Goal: Task Accomplishment & Management: Manage account settings

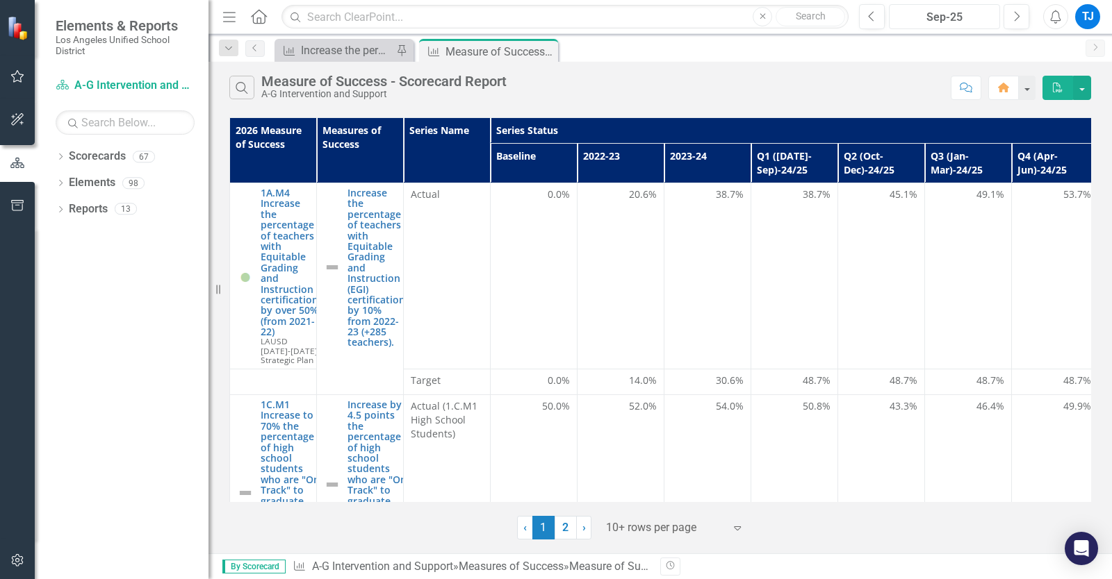
click at [972, 19] on div "Sep-25" at bounding box center [943, 17] width 101 height 17
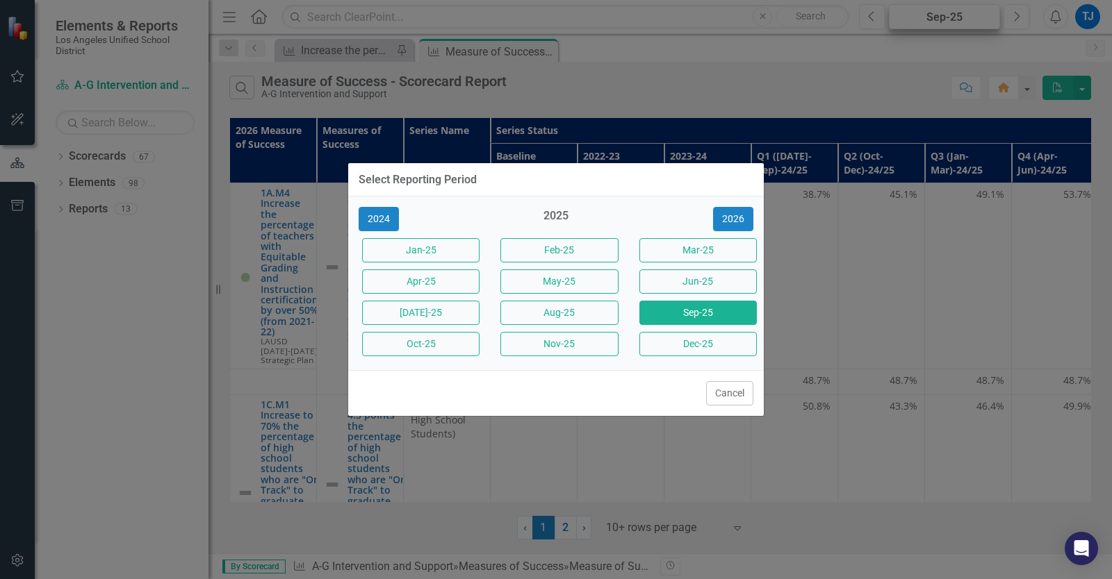
click at [972, 19] on div "Select Reporting Period 2024 2025 [DATE]-25 Feb-25 Mar-25 Apr-25 May-25 Jun-25 …" at bounding box center [556, 289] width 1112 height 579
click at [433, 350] on button "Oct-25" at bounding box center [420, 344] width 117 height 24
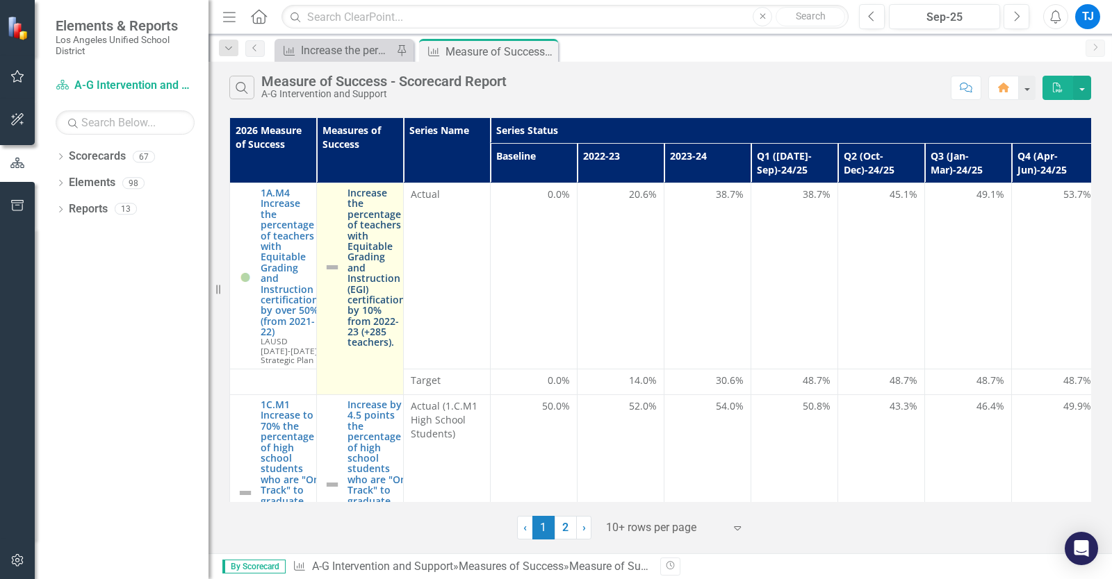
click at [361, 231] on link "Increase the percentage of teachers with Equitable Grading and Instruction (EGI…" at bounding box center [376, 268] width 58 height 160
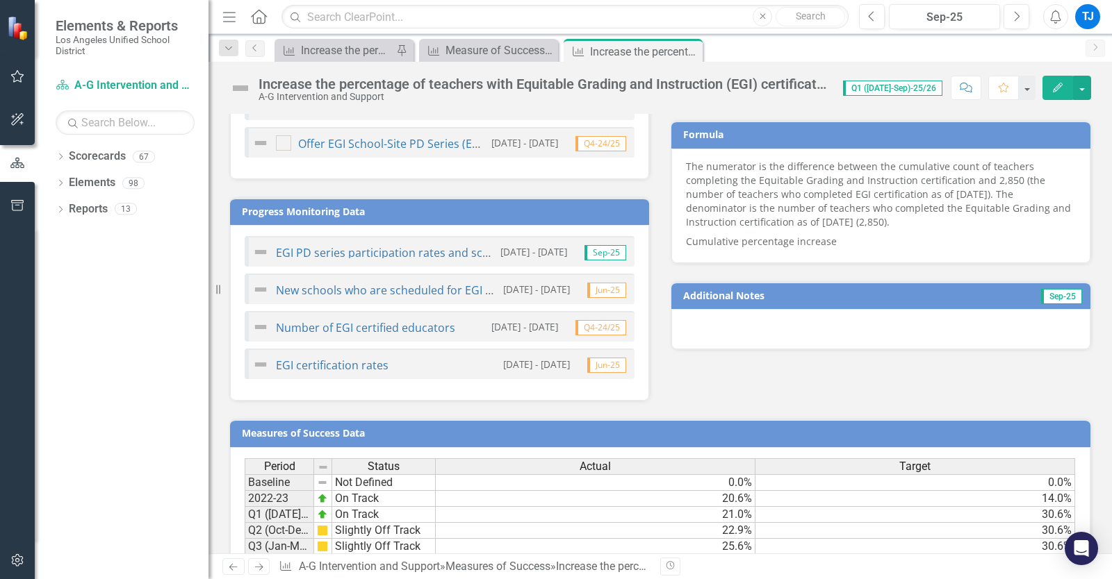
scroll to position [1066, 0]
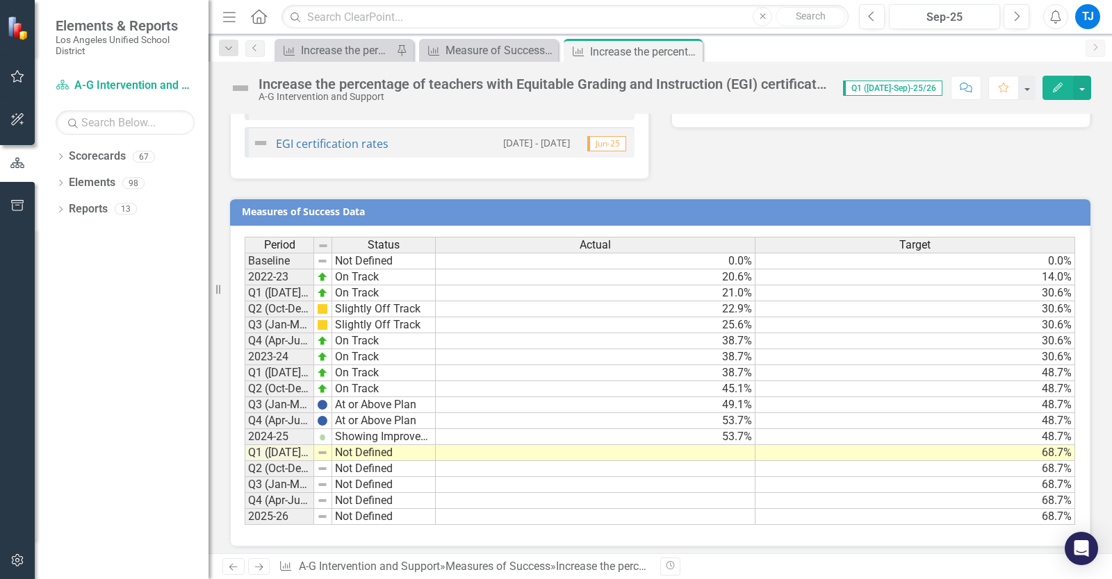
click at [255, 564] on icon "Next" at bounding box center [259, 567] width 12 height 9
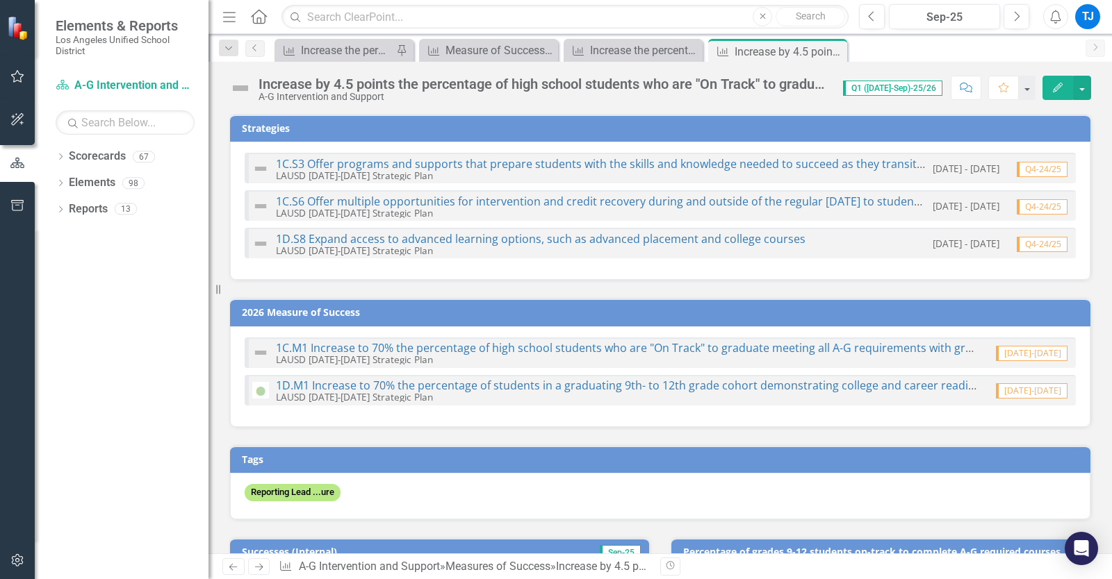
click at [259, 568] on icon at bounding box center [259, 567] width 8 height 7
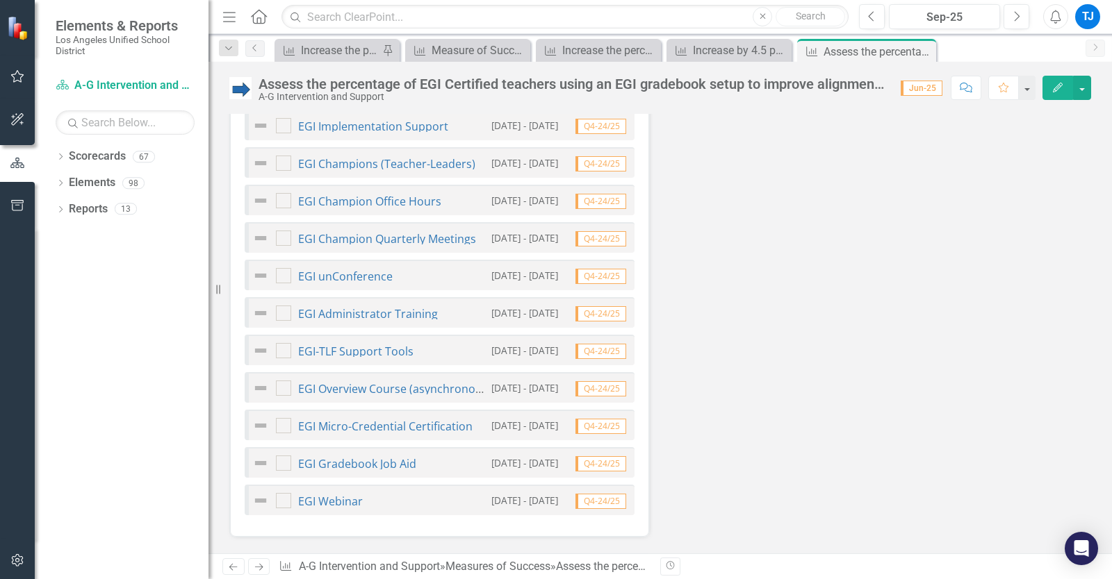
scroll to position [1141, 0]
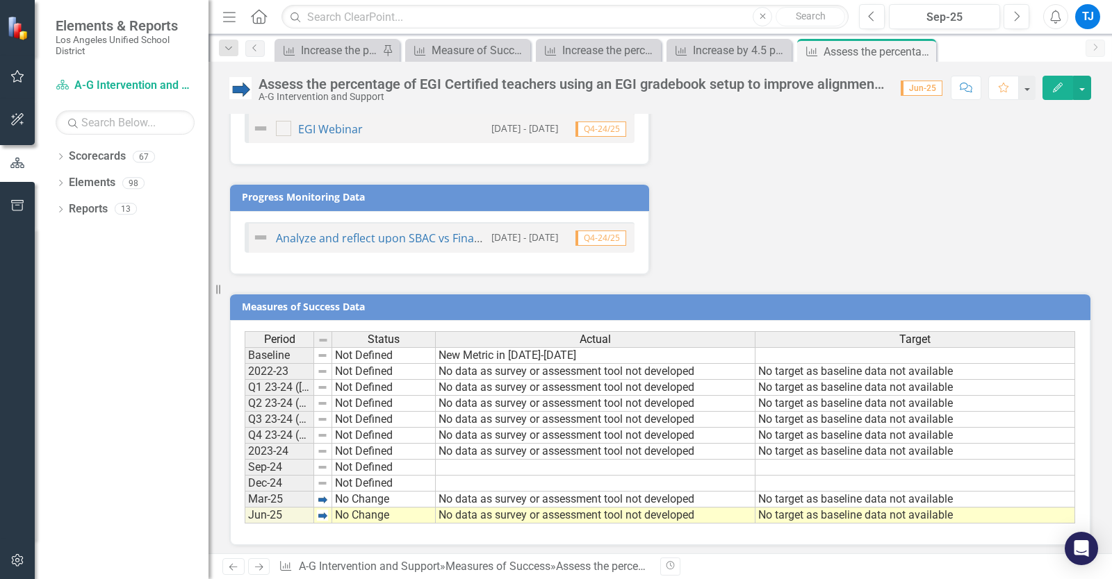
click at [258, 563] on link "Next" at bounding box center [259, 567] width 22 height 17
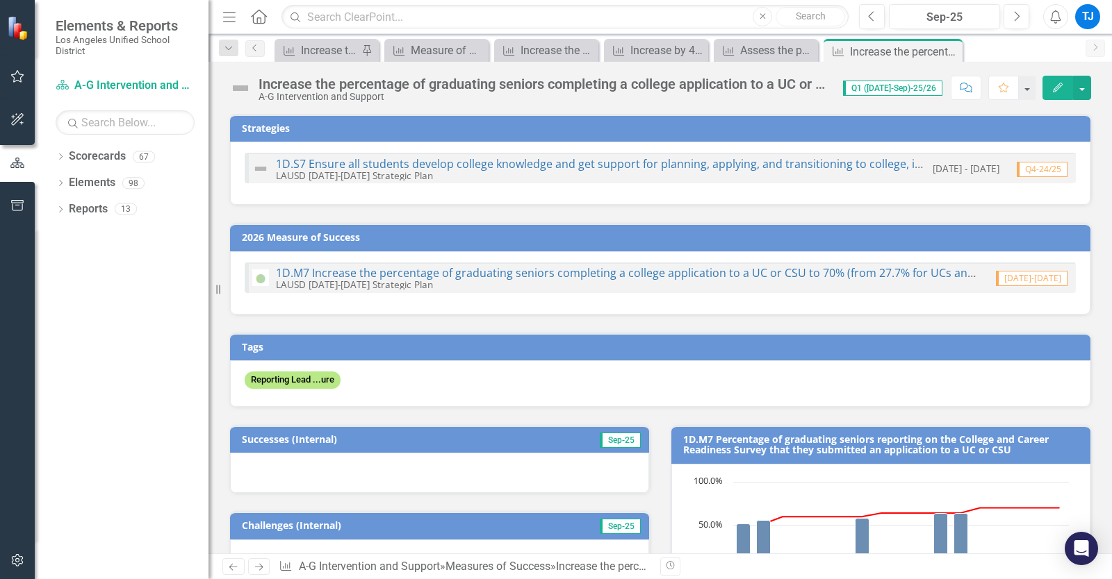
click at [1063, 90] on icon "Edit" at bounding box center [1057, 88] width 13 height 10
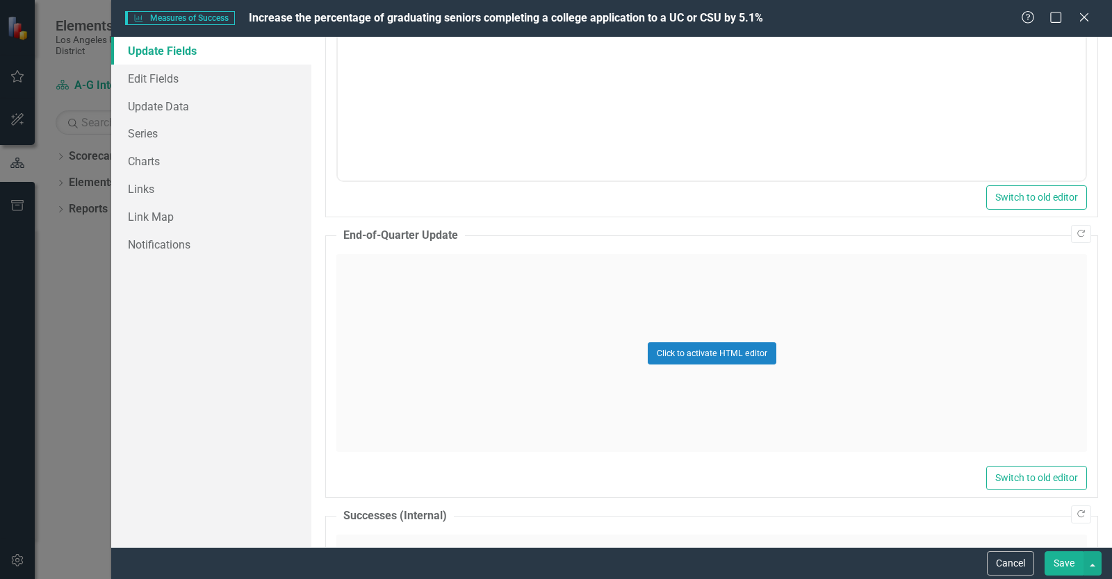
scroll to position [222, 0]
click at [673, 357] on button "Click to activate HTML editor" at bounding box center [712, 356] width 129 height 22
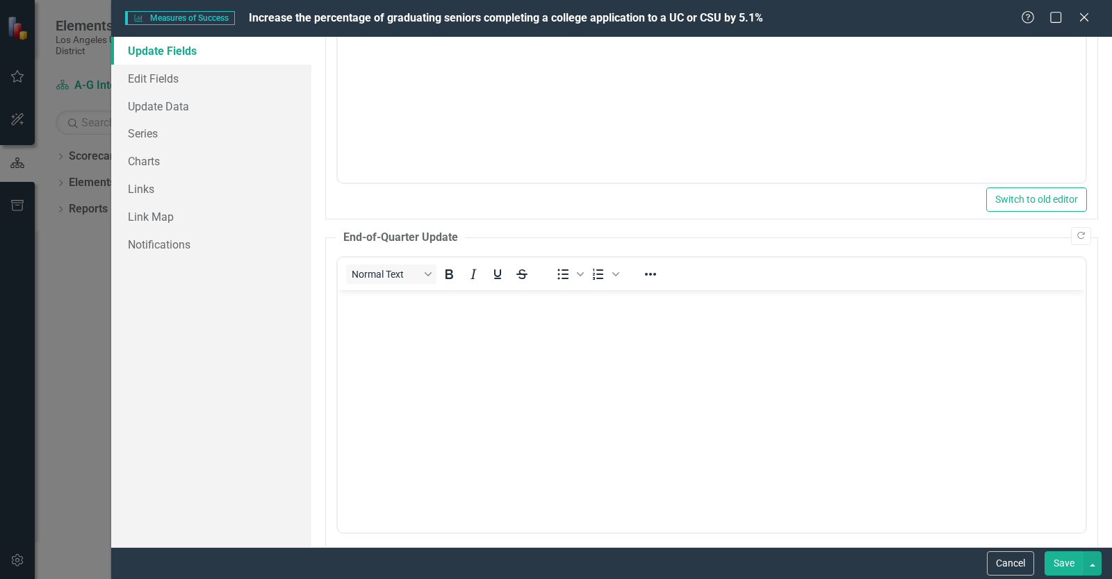
scroll to position [0, 0]
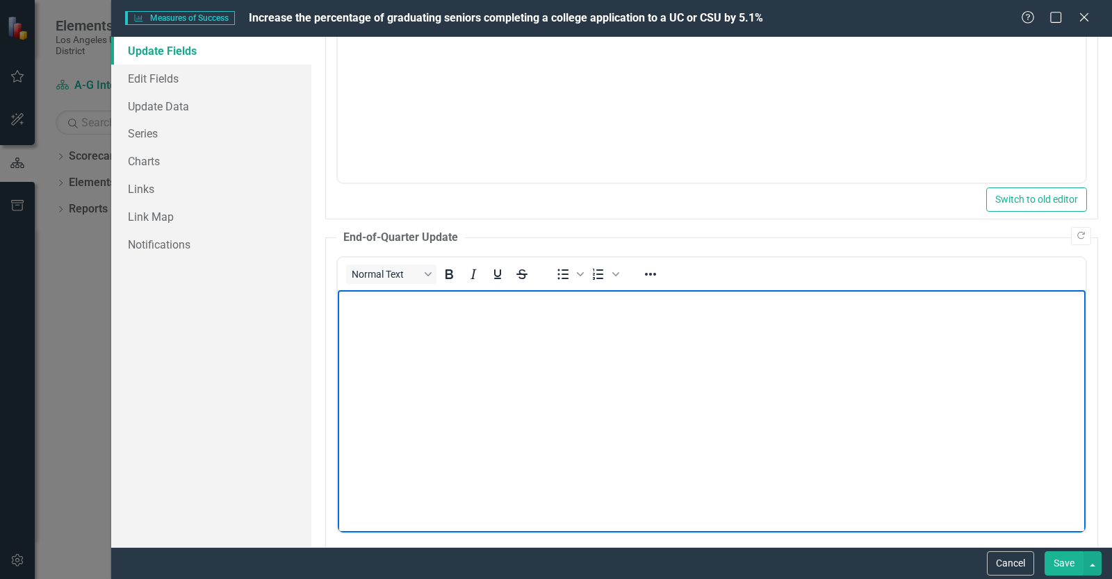
click at [517, 332] on body "Rich Text Area. Press ALT-0 for help." at bounding box center [712, 394] width 748 height 208
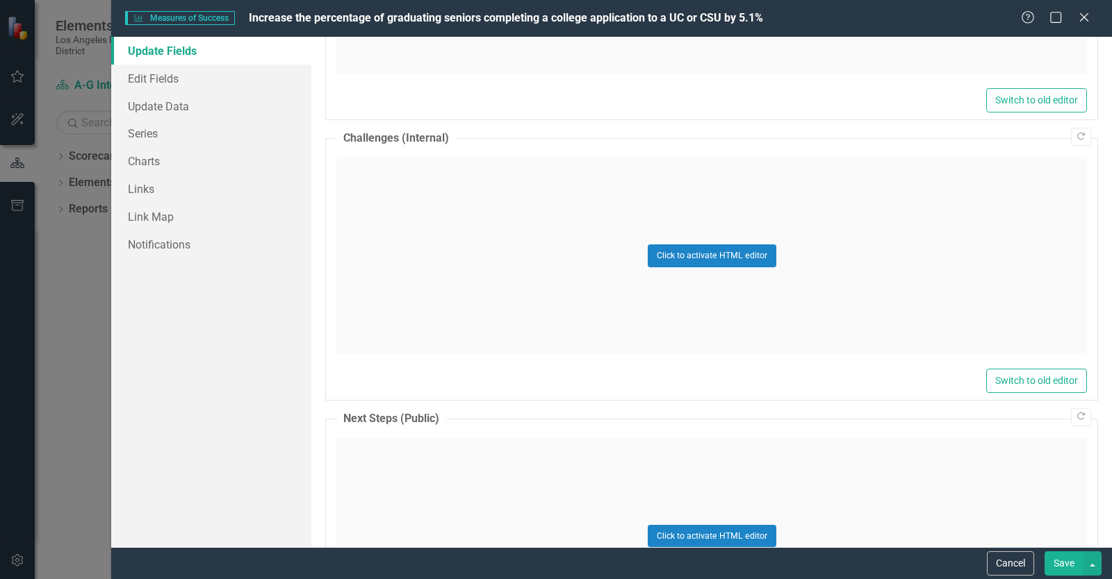
scroll to position [1011, 0]
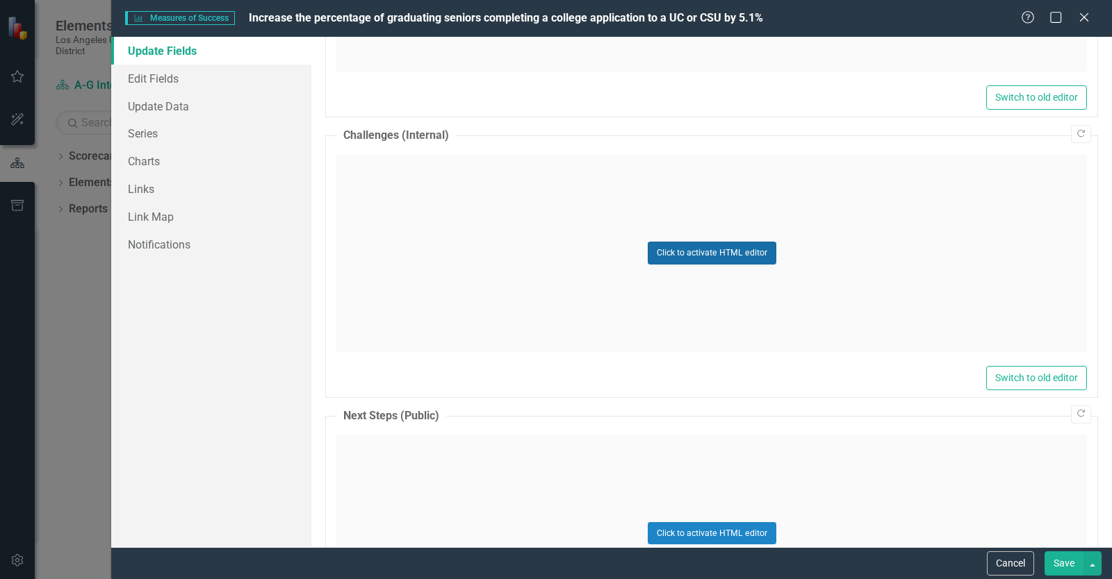
click at [689, 255] on button "Click to activate HTML editor" at bounding box center [712, 253] width 129 height 22
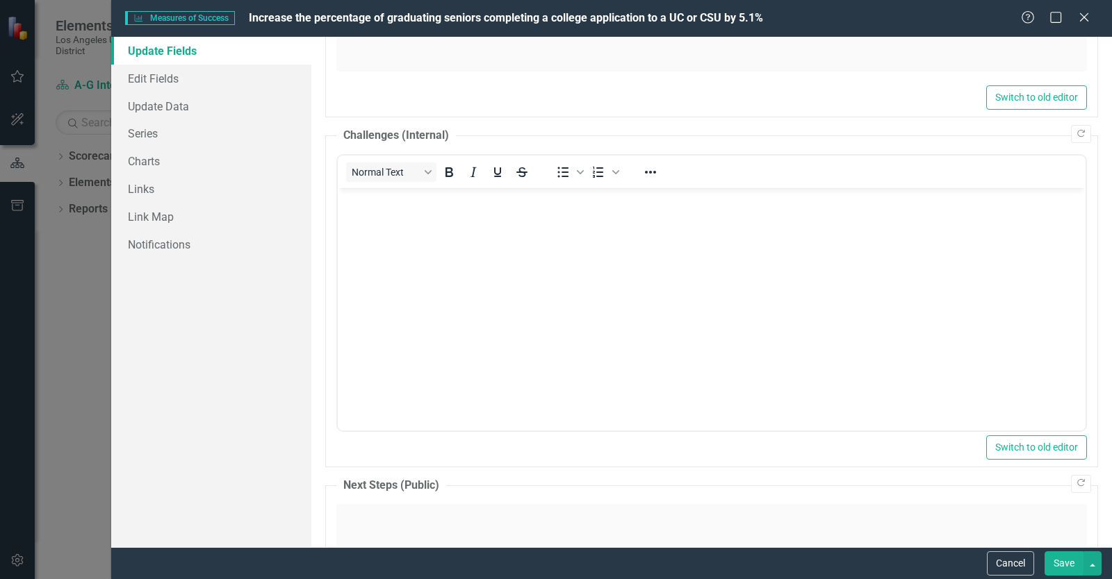
scroll to position [0, 0]
click at [513, 227] on body "Rich Text Area. Press ALT-0 for help." at bounding box center [712, 292] width 748 height 208
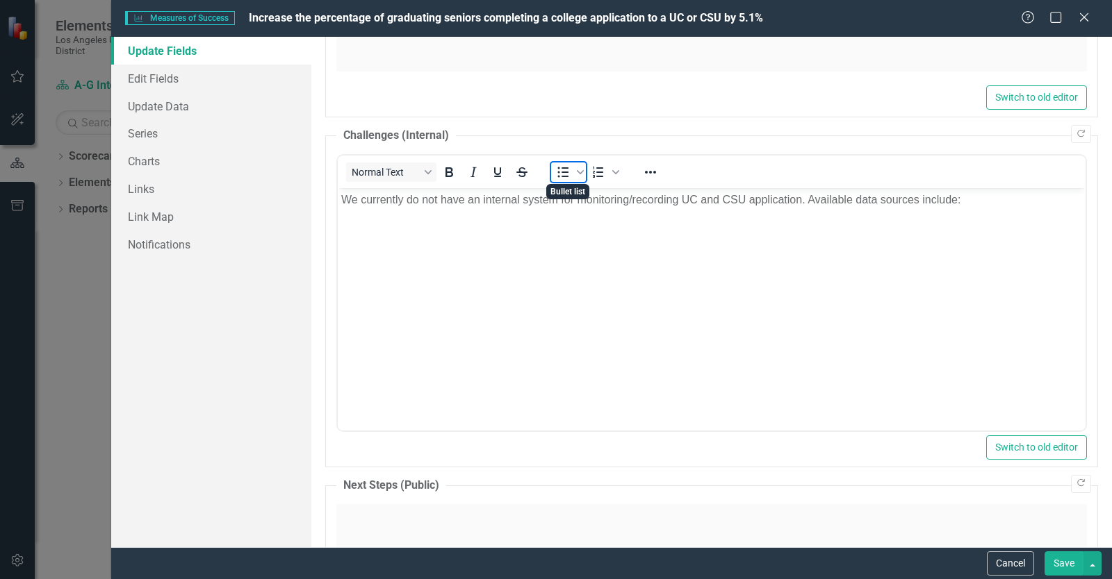
click at [559, 174] on icon "Bullet list" at bounding box center [562, 172] width 17 height 17
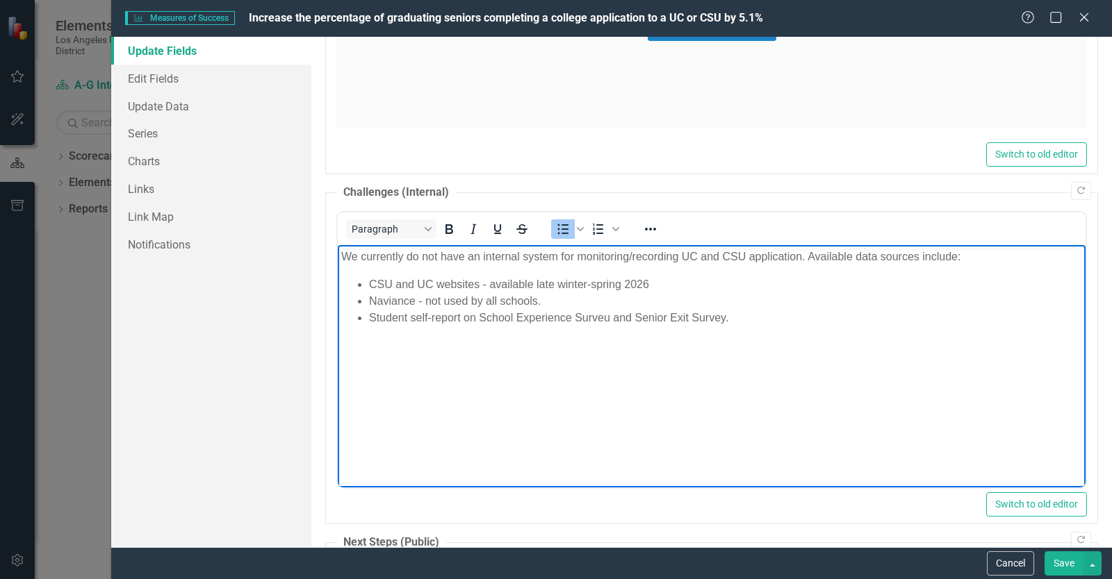
scroll to position [1013, 0]
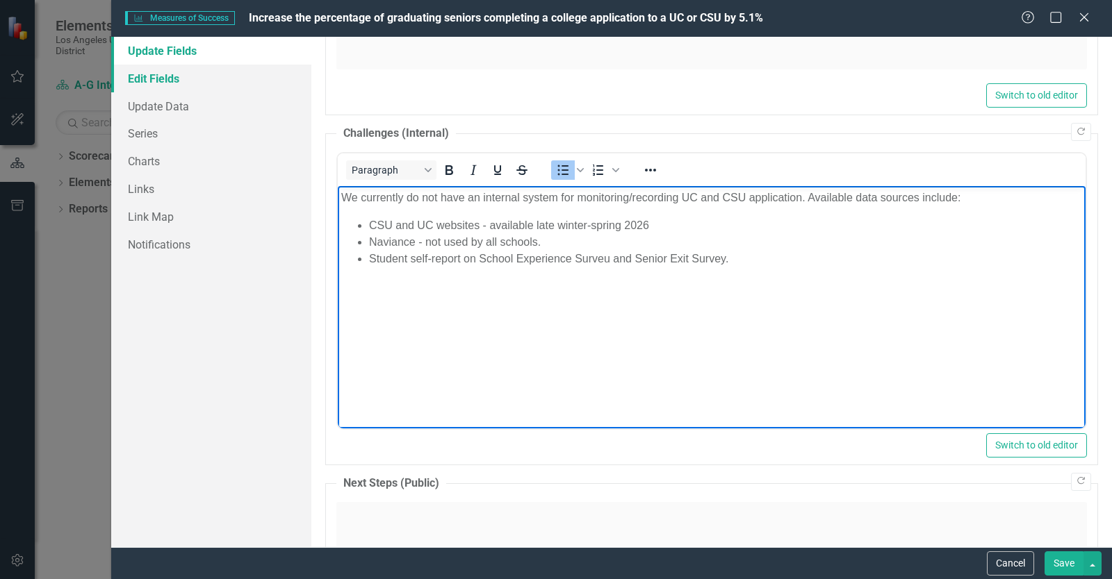
click at [176, 80] on link "Edit Fields" at bounding box center [211, 79] width 200 height 28
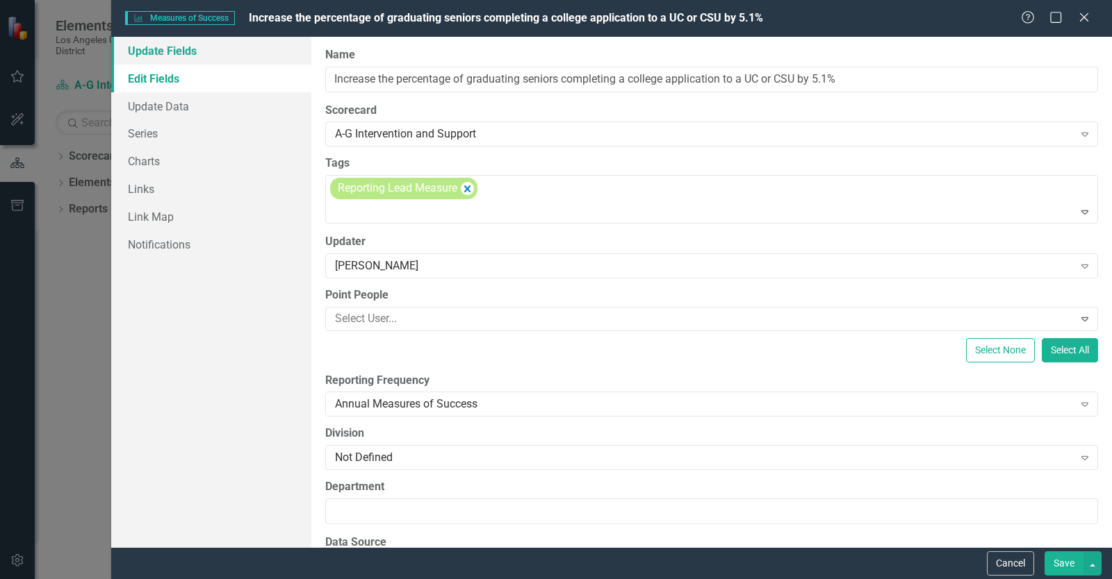
click at [183, 45] on link "Update Fields" at bounding box center [211, 51] width 200 height 28
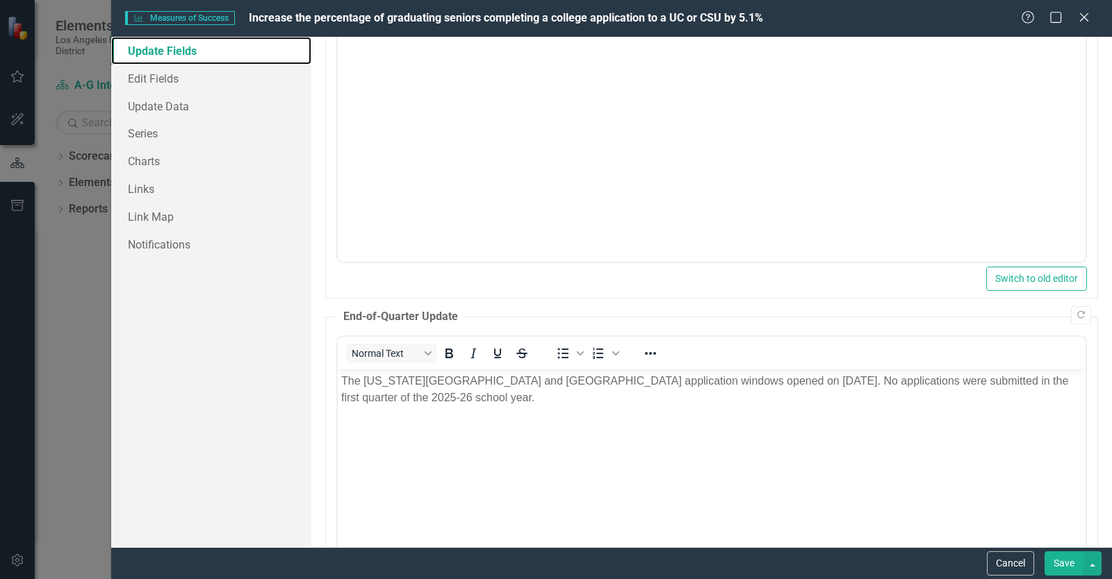
scroll to position [0, 0]
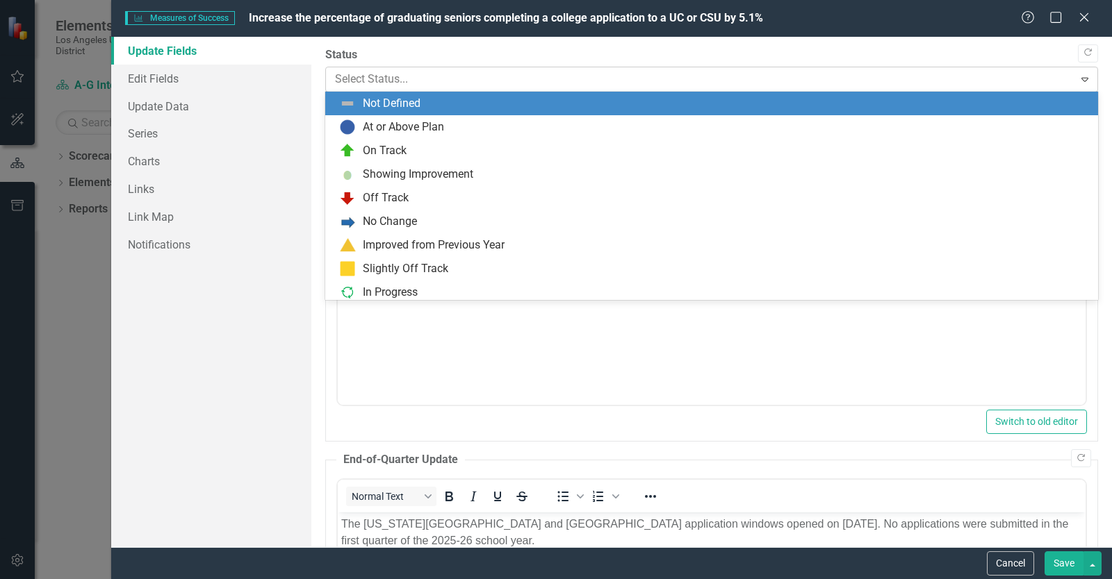
click at [409, 85] on div at bounding box center [700, 79] width 730 height 19
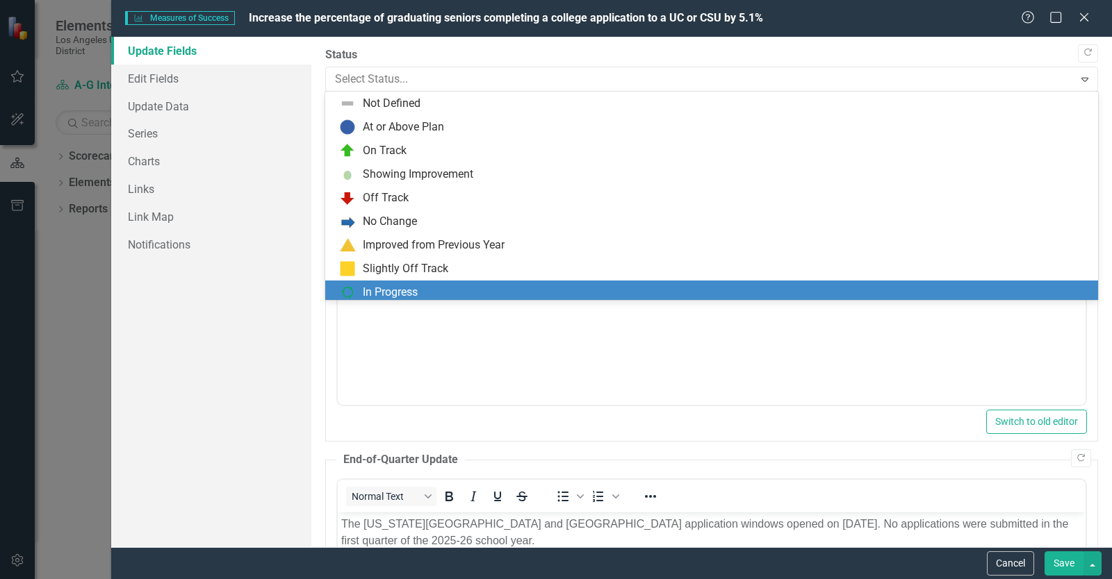
click at [398, 294] on div "In Progress" at bounding box center [390, 293] width 55 height 16
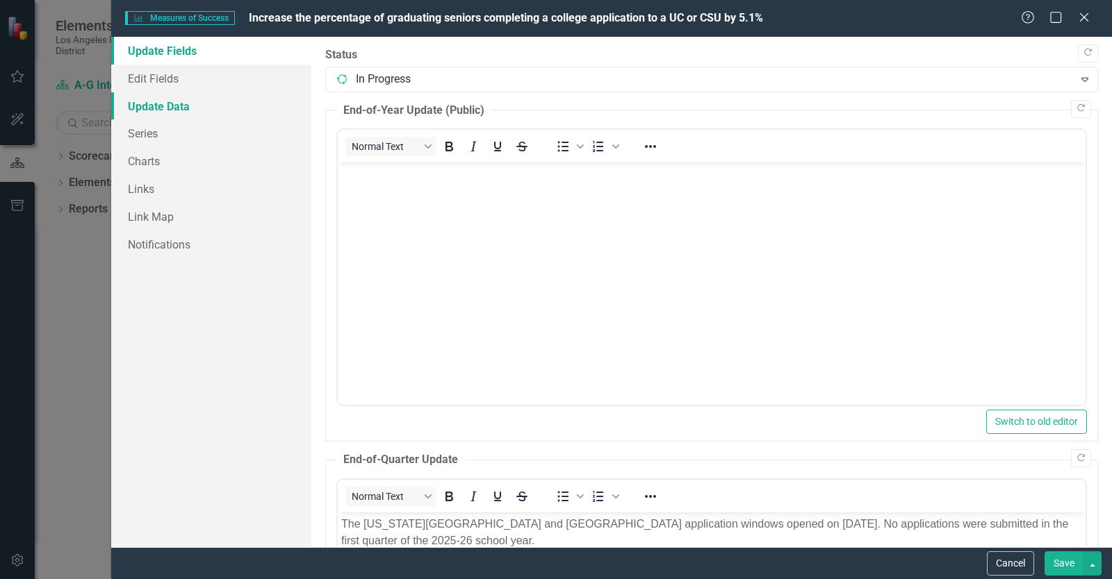
click at [190, 101] on link "Update Data" at bounding box center [211, 106] width 200 height 28
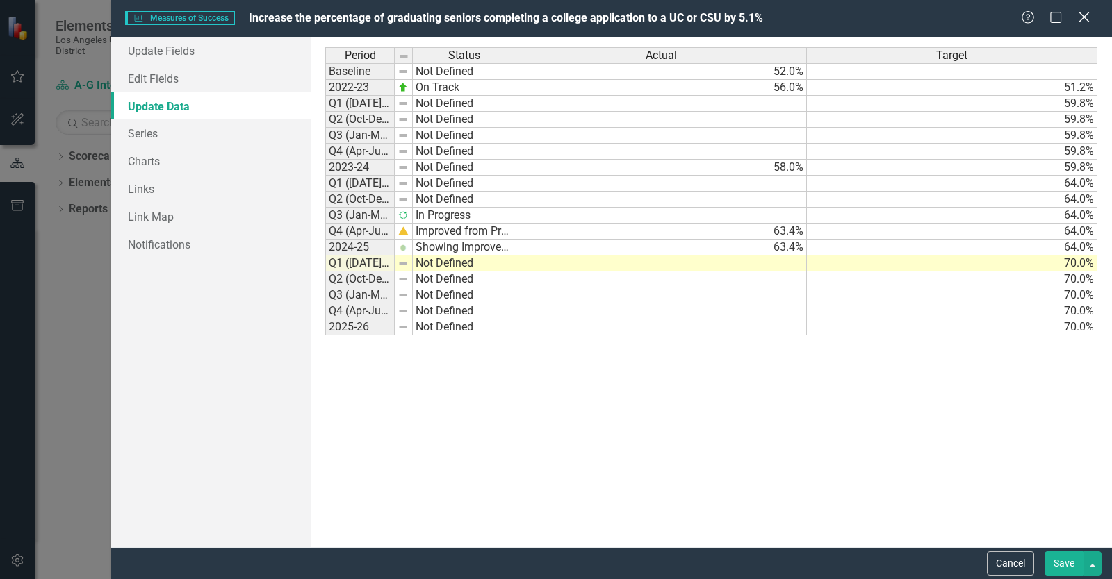
click at [1087, 20] on icon "Close" at bounding box center [1083, 16] width 17 height 13
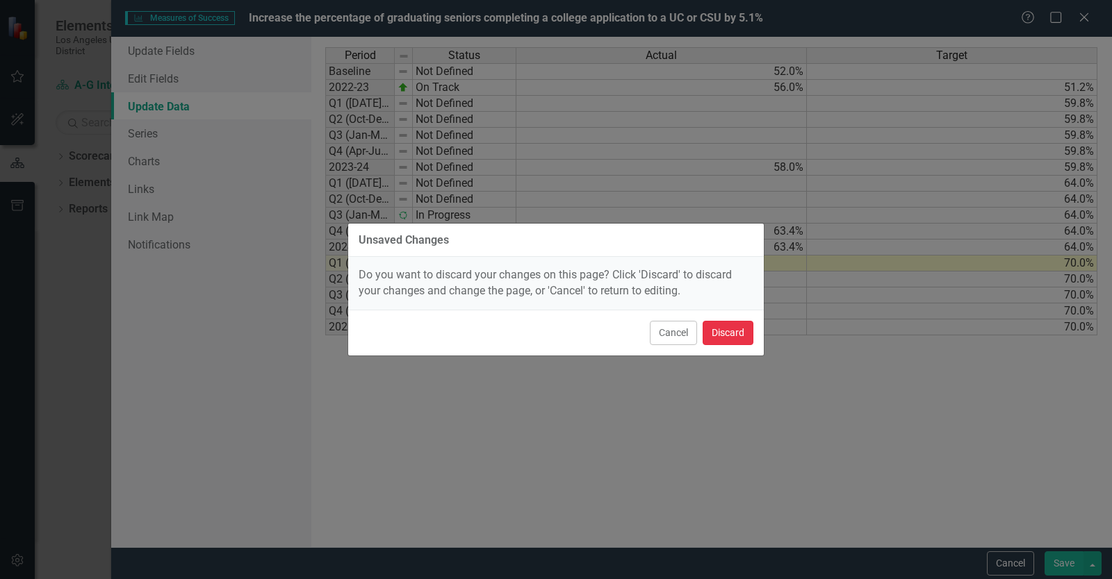
click at [717, 334] on button "Discard" at bounding box center [727, 333] width 51 height 24
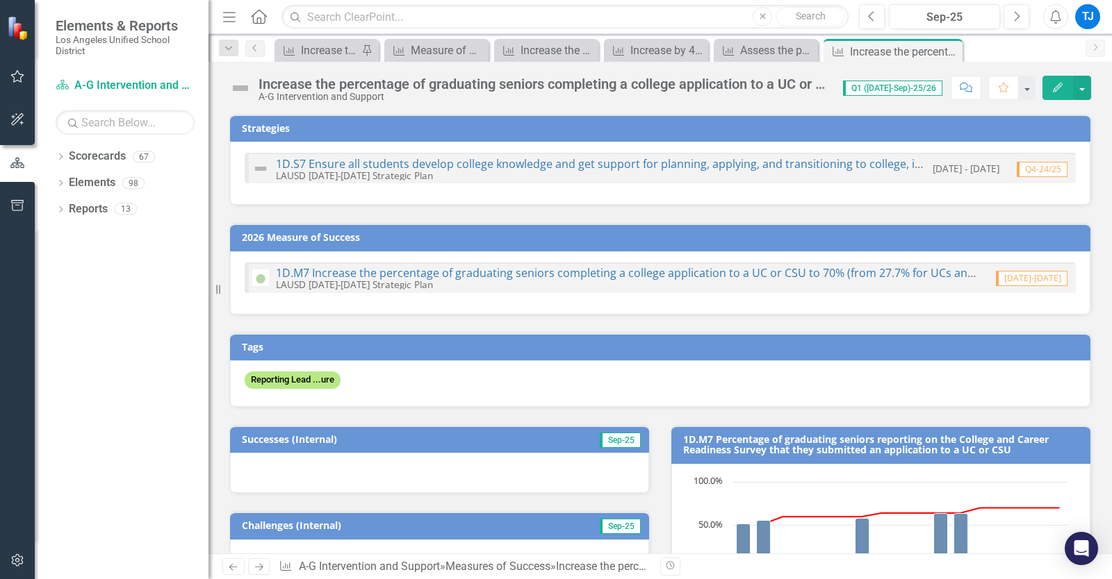
click at [1055, 88] on icon "Edit" at bounding box center [1057, 88] width 13 height 10
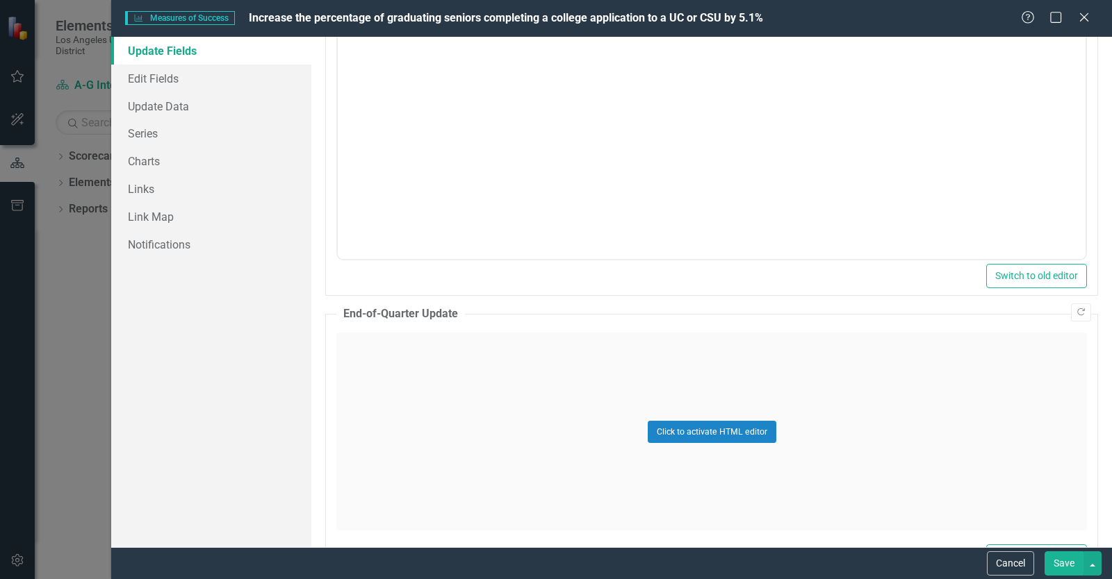
scroll to position [247, 0]
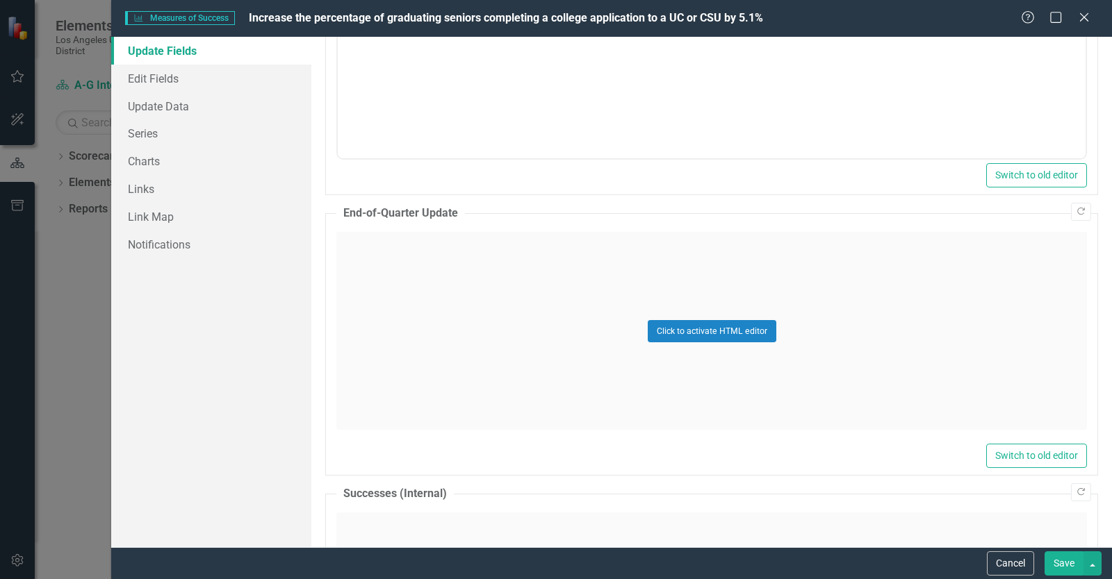
click at [566, 257] on div "Click to activate HTML editor" at bounding box center [711, 331] width 750 height 198
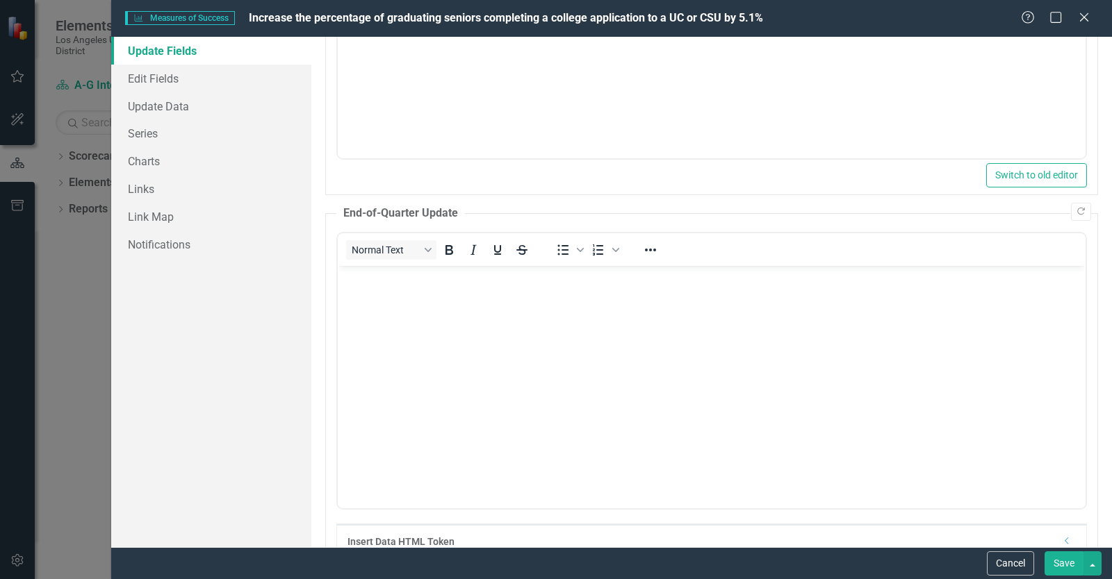
scroll to position [0, 0]
click at [487, 290] on body "Rich Text Area. Press ALT-0 for help." at bounding box center [712, 370] width 748 height 208
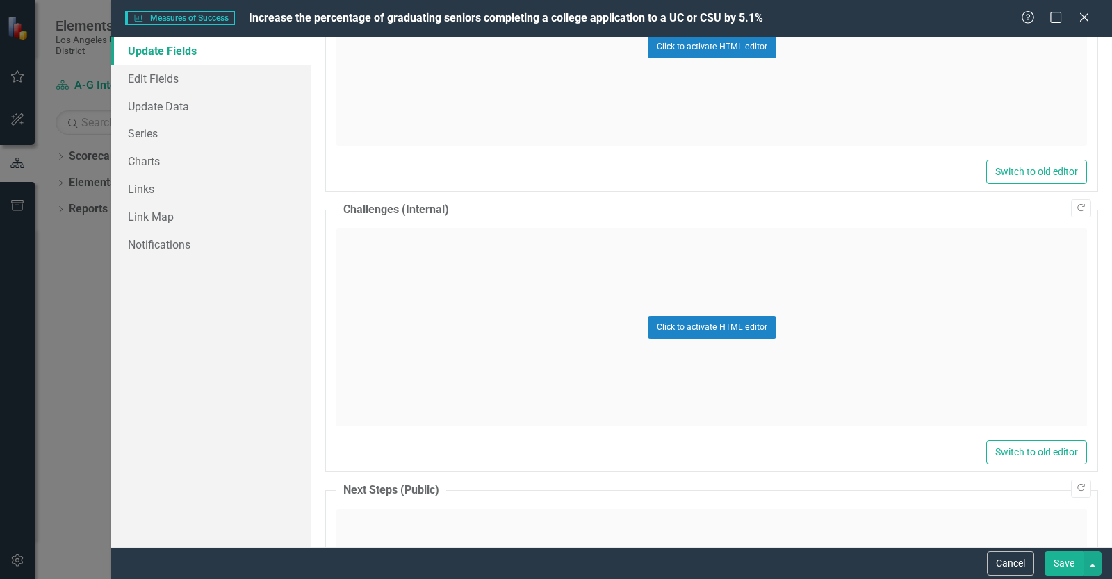
scroll to position [938, 0]
click at [484, 288] on div "Click to activate HTML editor" at bounding box center [711, 326] width 750 height 198
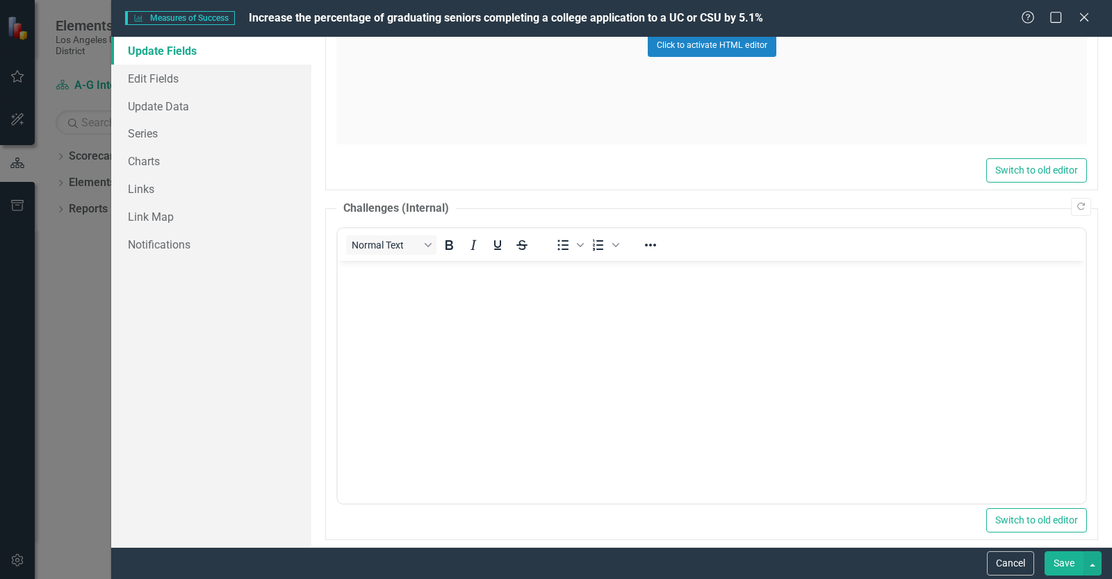
scroll to position [0, 0]
click at [476, 290] on body "Rich Text Area. Press ALT-0 for help." at bounding box center [712, 365] width 748 height 208
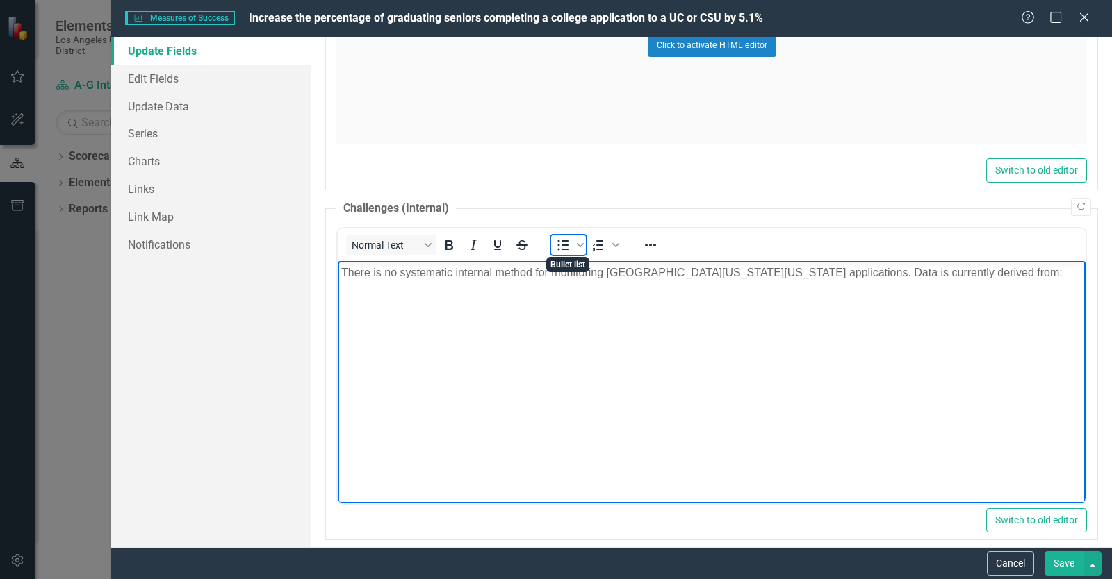
click at [561, 246] on icon "Bullet list" at bounding box center [562, 245] width 17 height 17
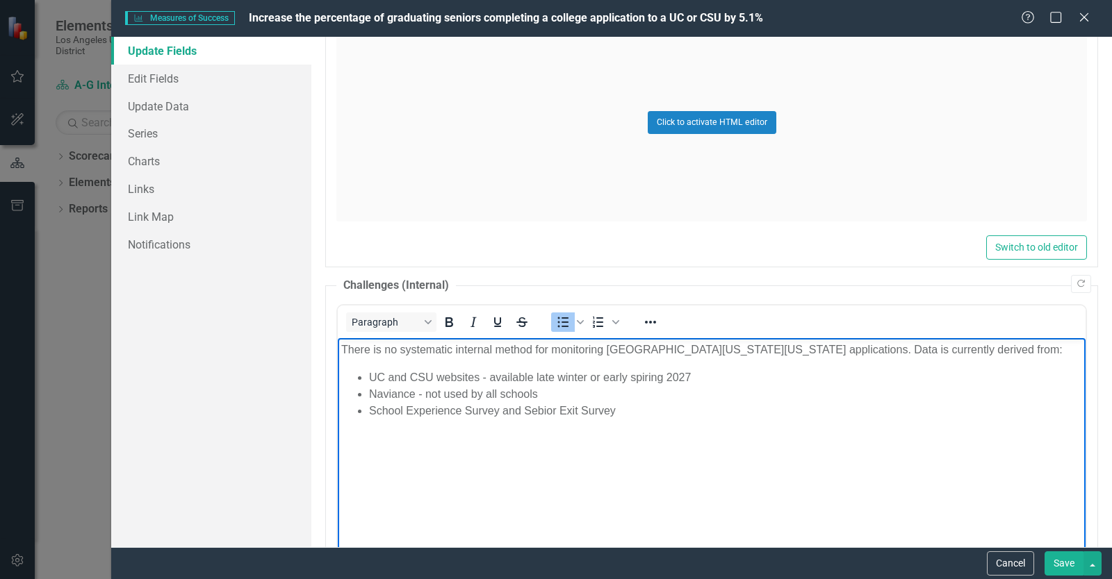
scroll to position [1011, 0]
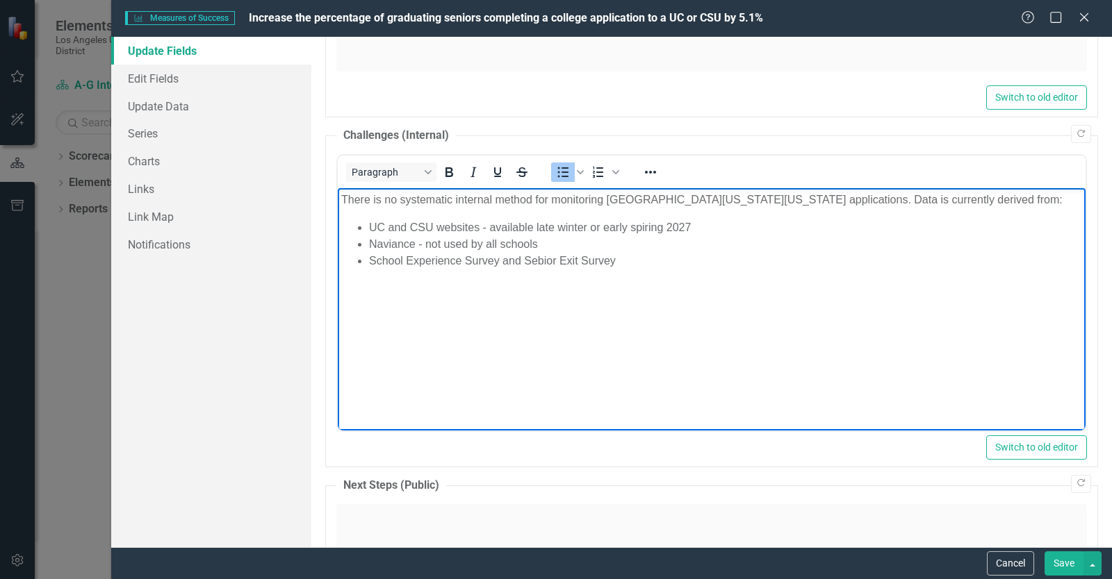
click at [646, 236] on li "UC and CSU websites - available late winter or early spiring 2027" at bounding box center [725, 227] width 713 height 17
click at [638, 269] on li "School Experience Survey and Sebior Exit Survey" at bounding box center [725, 260] width 713 height 17
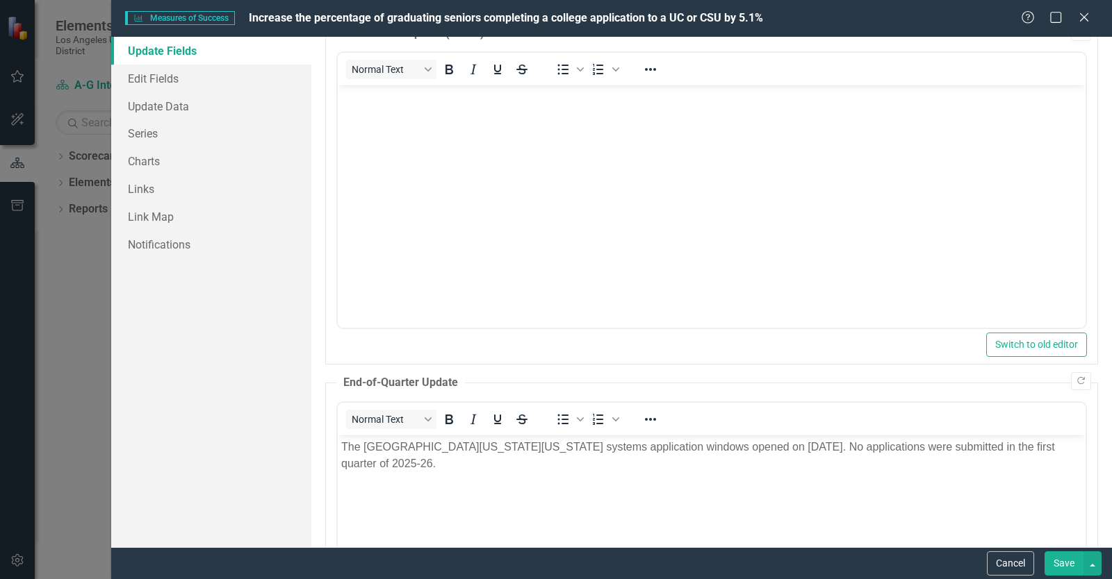
scroll to position [0, 0]
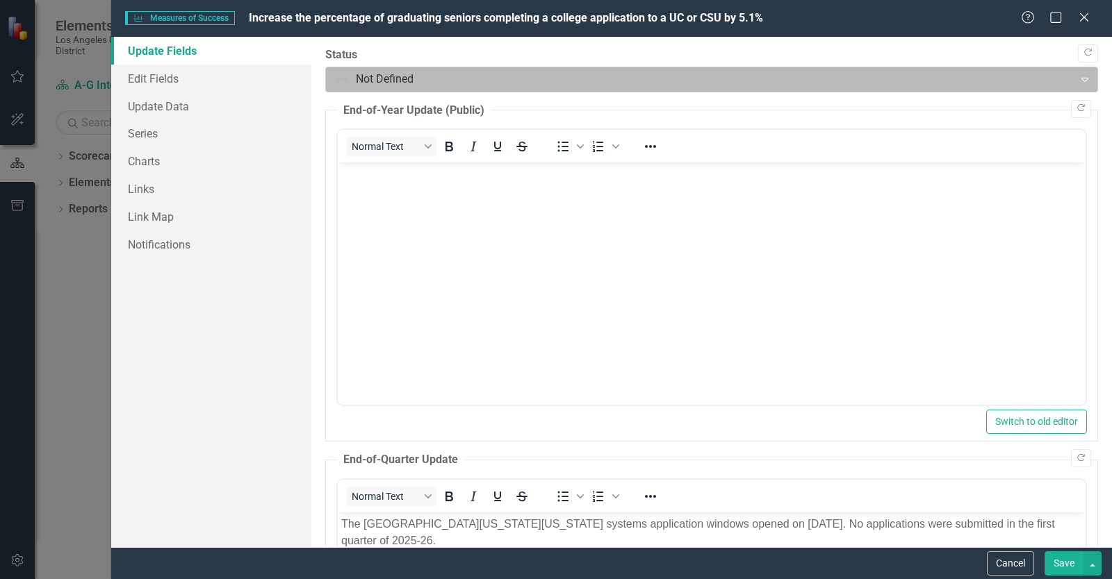
click at [376, 76] on div at bounding box center [700, 79] width 730 height 19
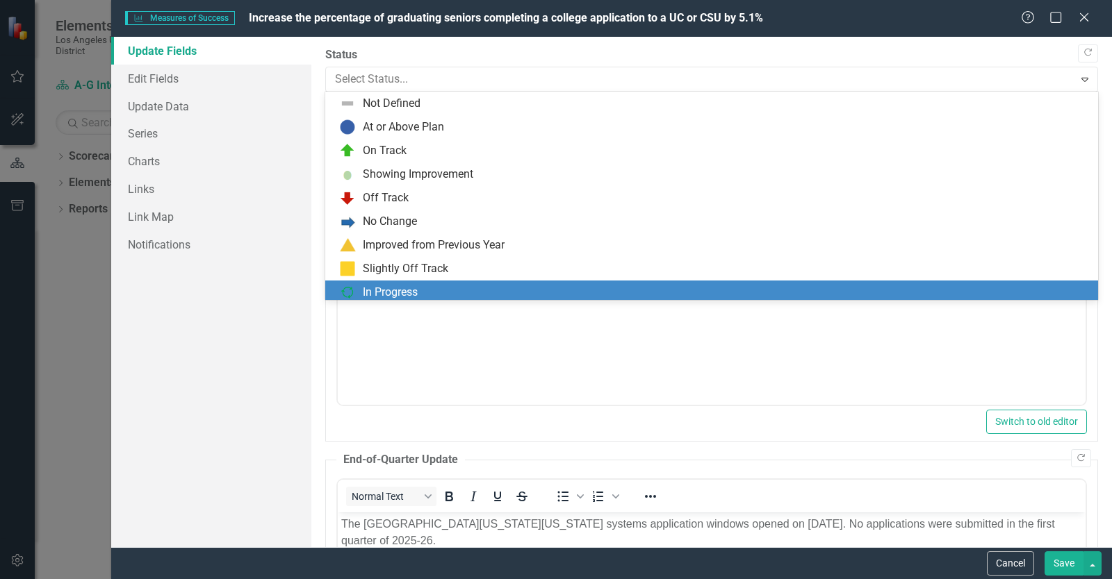
click at [387, 293] on div "In Progress" at bounding box center [390, 293] width 55 height 16
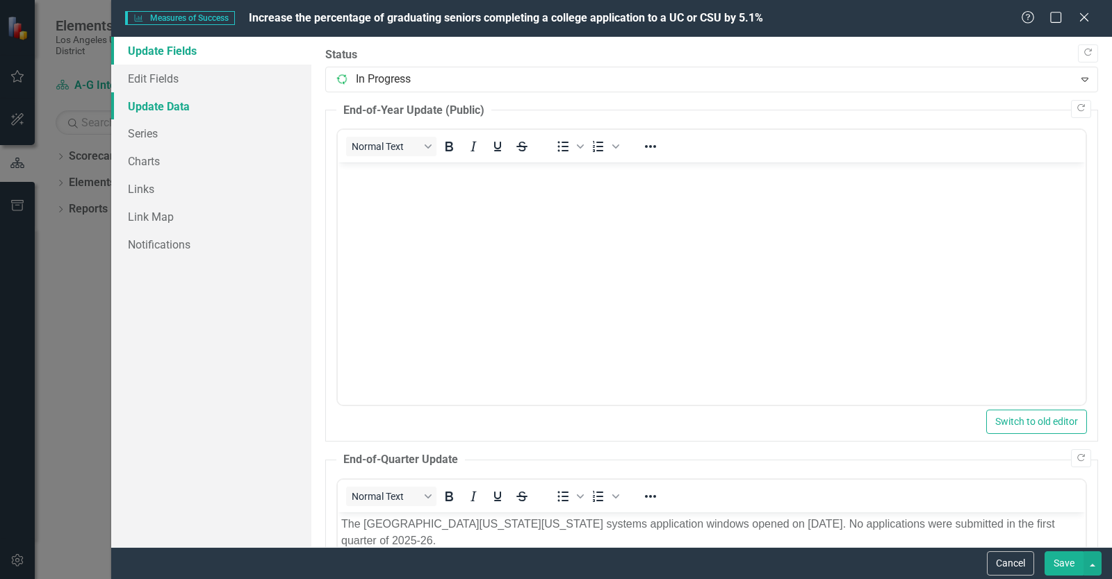
click at [188, 110] on link "Update Data" at bounding box center [211, 106] width 200 height 28
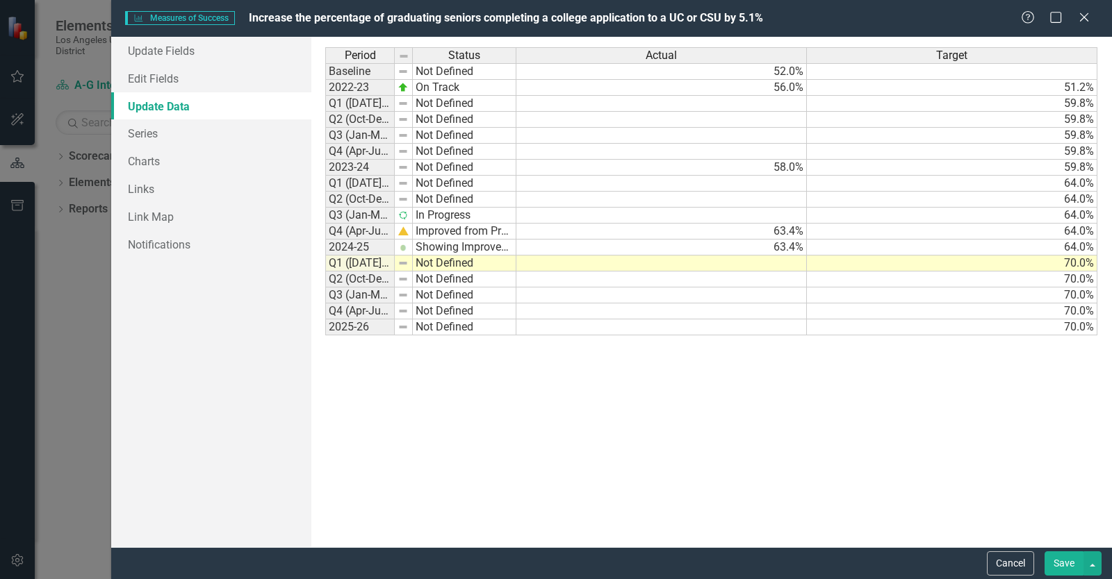
click at [1052, 564] on button "Save" at bounding box center [1063, 564] width 39 height 24
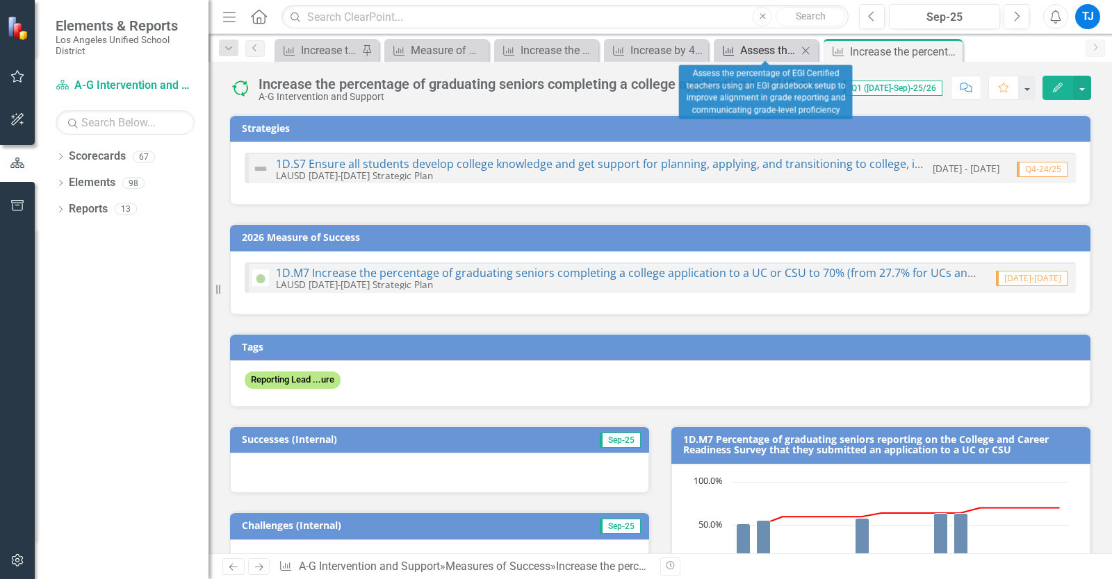
click at [768, 49] on div "Assess the percentage of EGI Certified teachers using an EGI gradebook setup to…" at bounding box center [768, 50] width 57 height 17
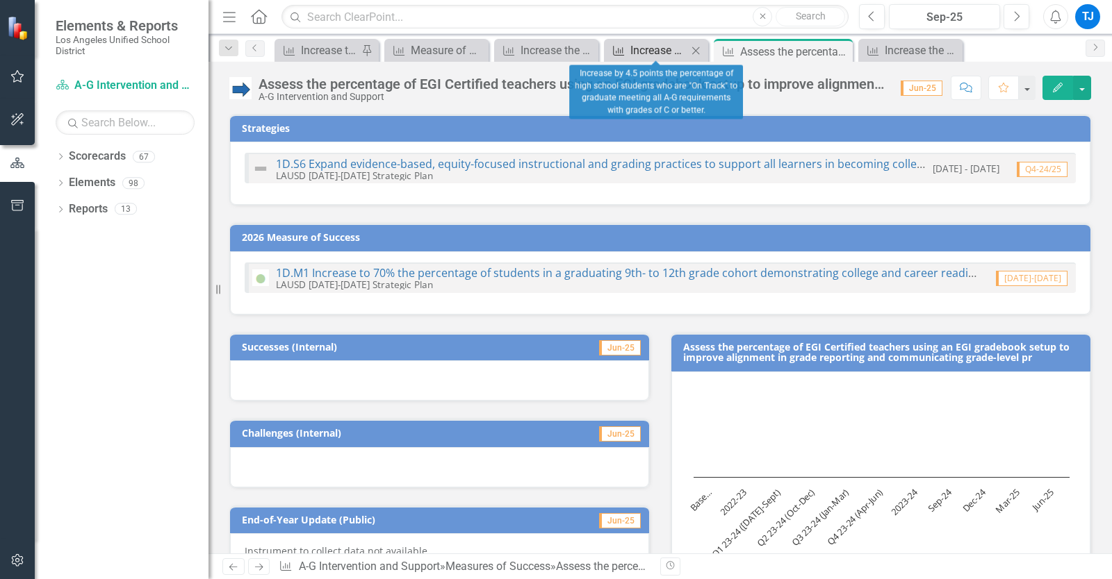
click at [626, 51] on link "Measures of Success Increase by 4.5 points the percentage of high school studen…" at bounding box center [647, 50] width 80 height 17
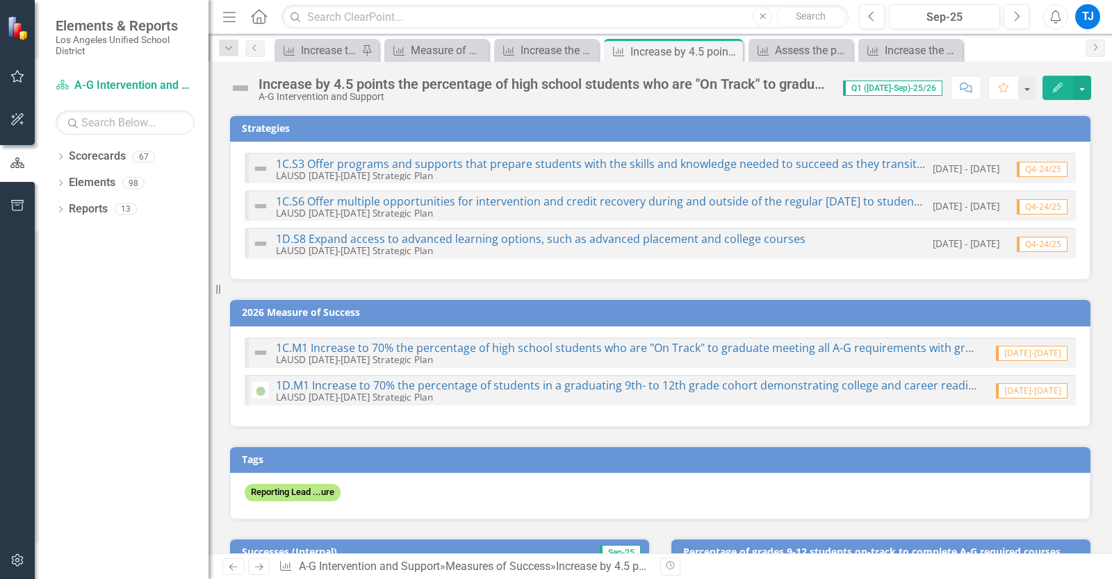
click at [1054, 85] on icon "Edit" at bounding box center [1057, 88] width 13 height 10
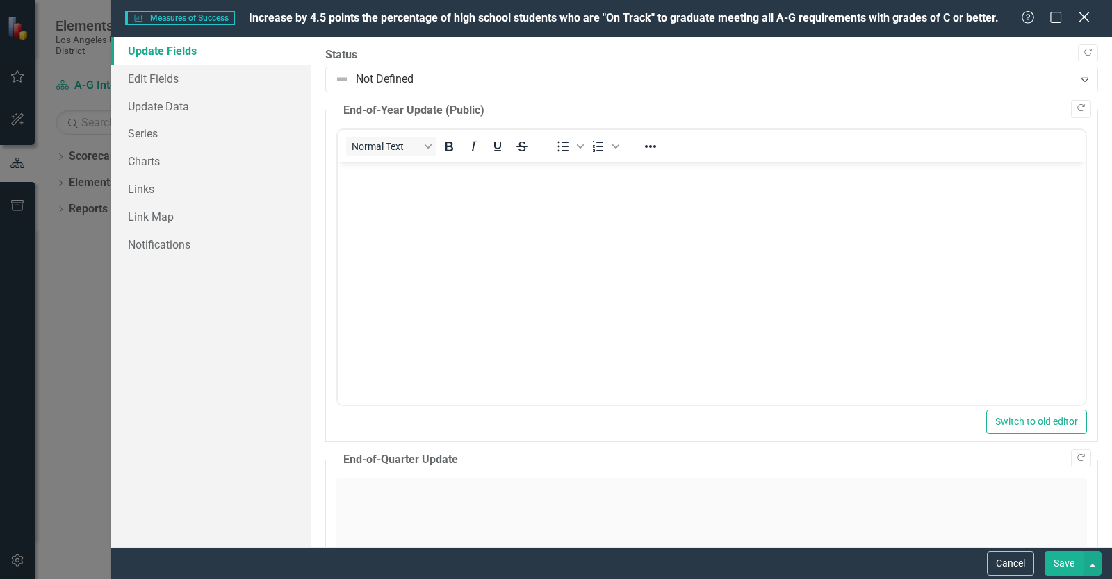
click at [1086, 26] on div "Close" at bounding box center [1083, 18] width 17 height 19
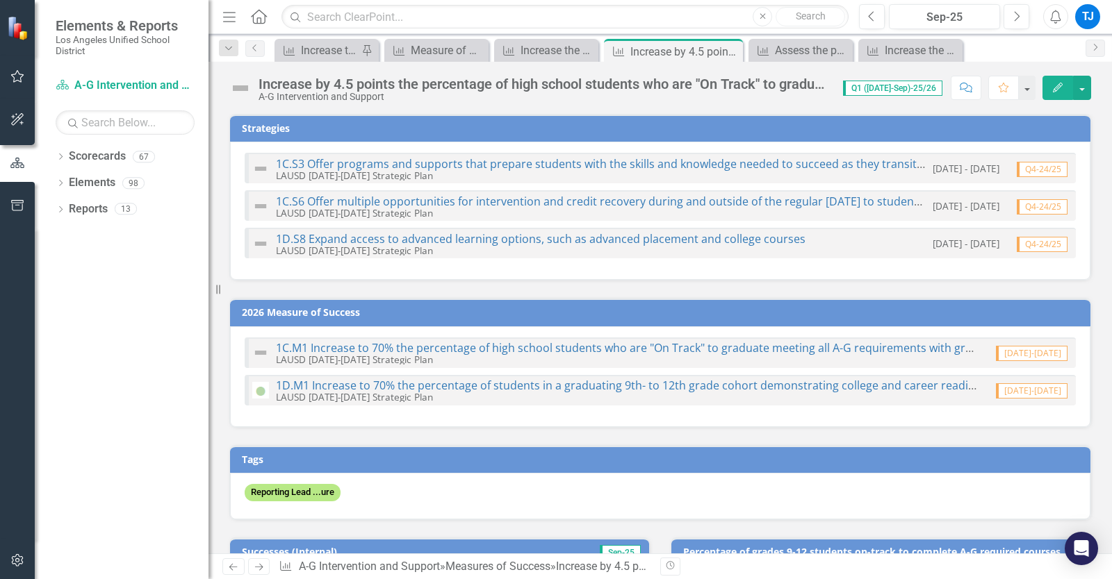
click at [909, 305] on td "2026 Measure of Success" at bounding box center [662, 314] width 841 height 21
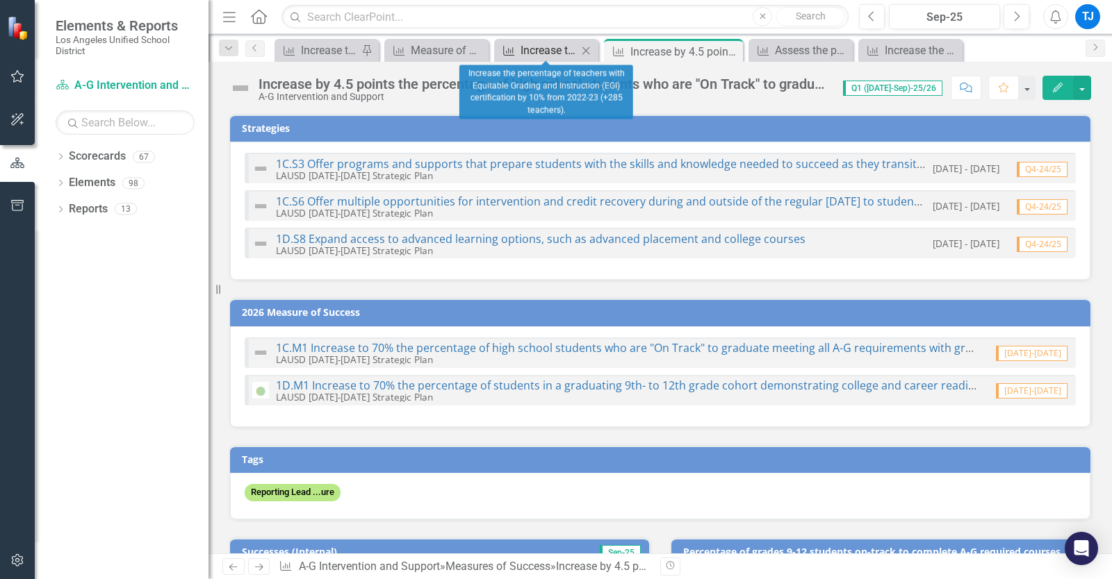
click at [522, 48] on div "Increase the percentage of teachers with Equitable Grading and Instruction (EGI…" at bounding box center [548, 50] width 57 height 17
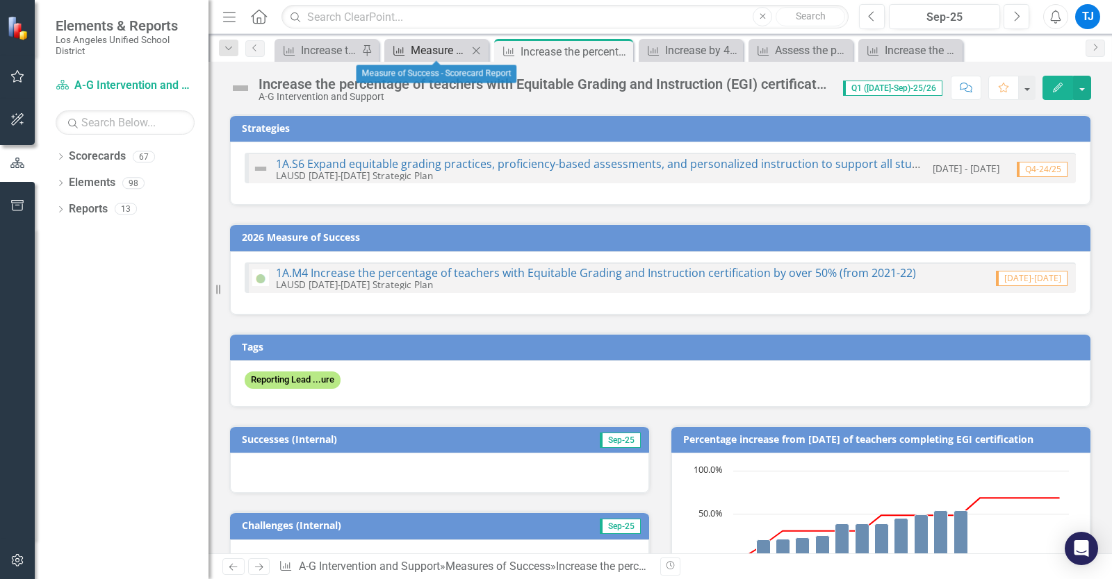
click at [408, 49] on link "Measures of Success Measure of Success - Scorecard Report" at bounding box center [428, 50] width 80 height 17
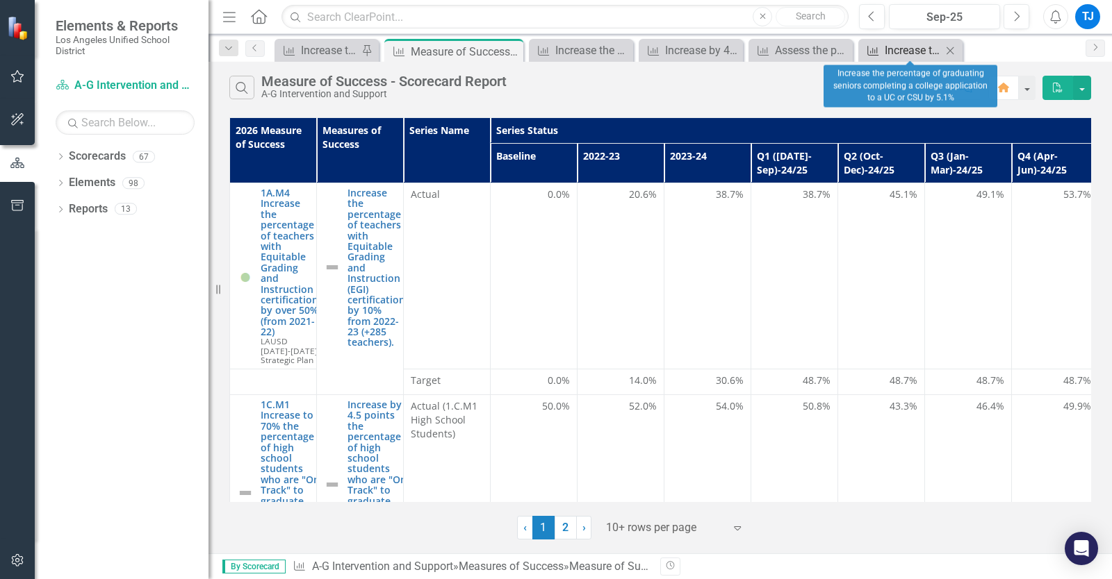
click at [912, 42] on div "Increase the percentage of graduating seniors completing a college application …" at bounding box center [912, 50] width 57 height 17
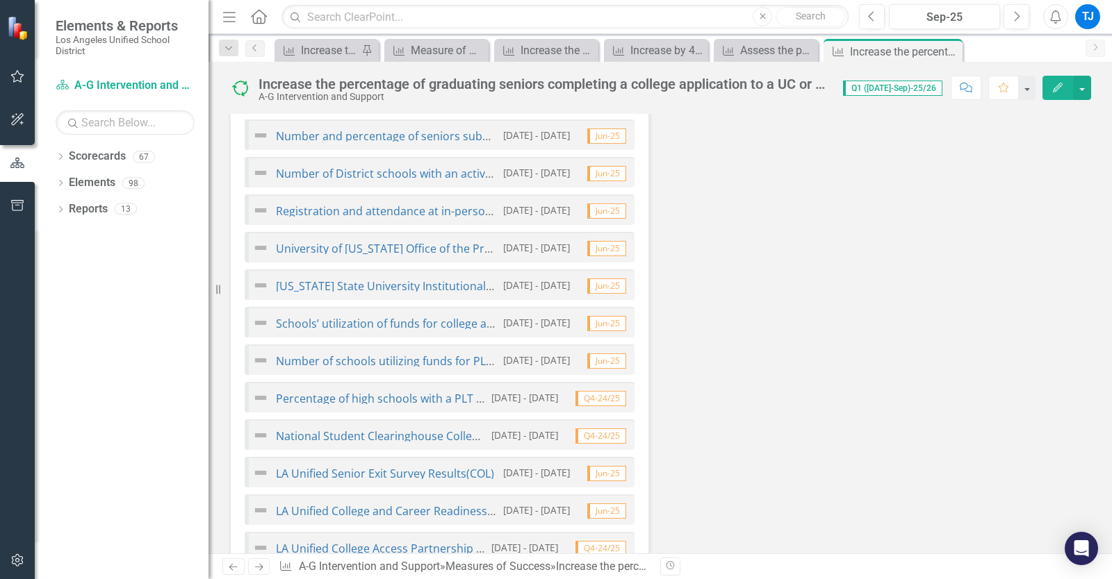
scroll to position [1802, 0]
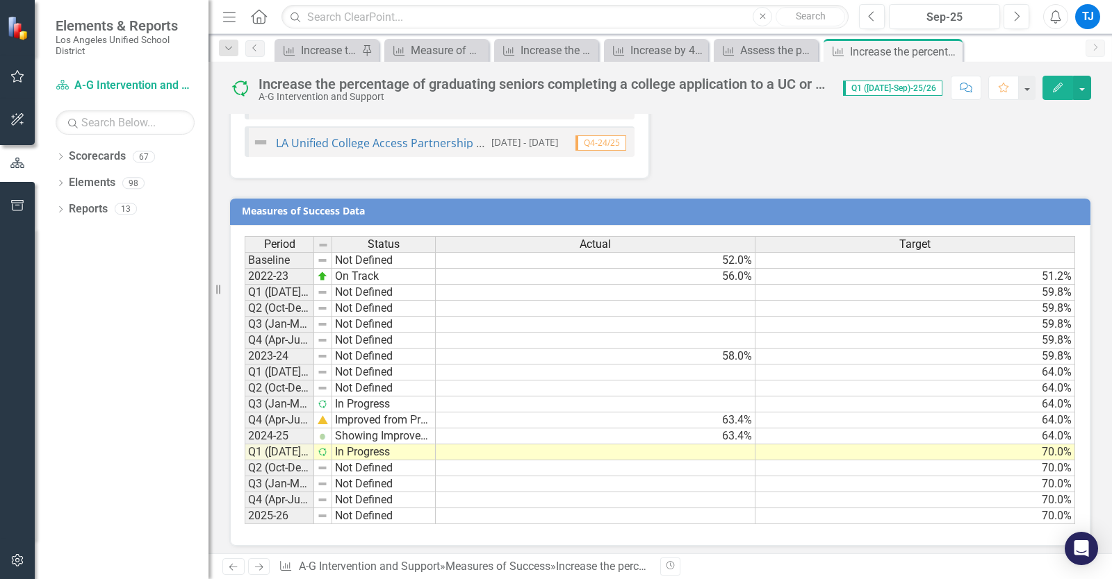
click at [258, 566] on icon "Next" at bounding box center [259, 567] width 12 height 9
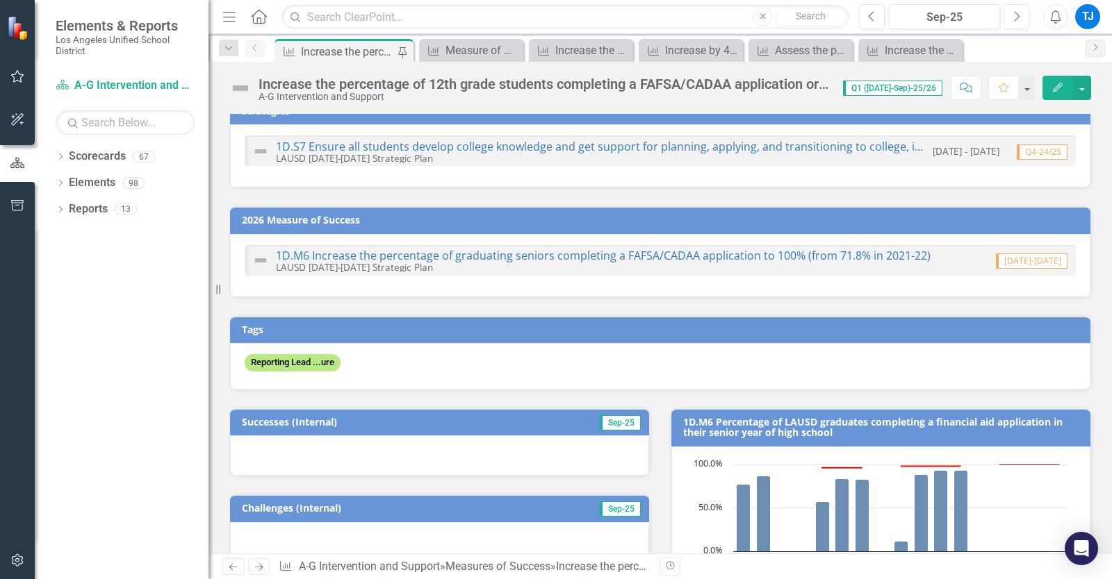
scroll to position [17, 0]
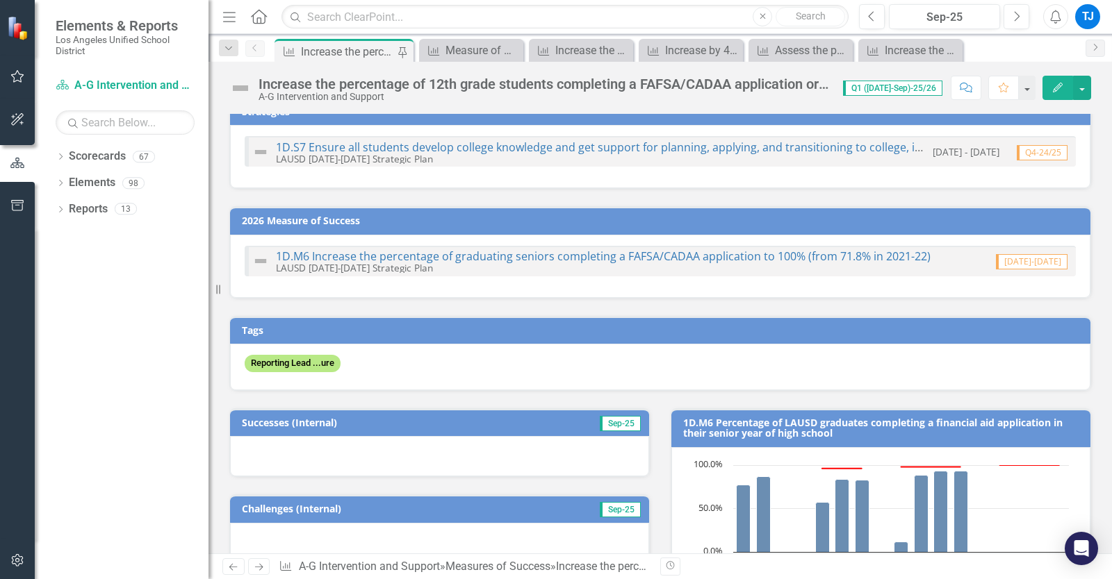
click at [1052, 85] on icon "Edit" at bounding box center [1057, 88] width 13 height 10
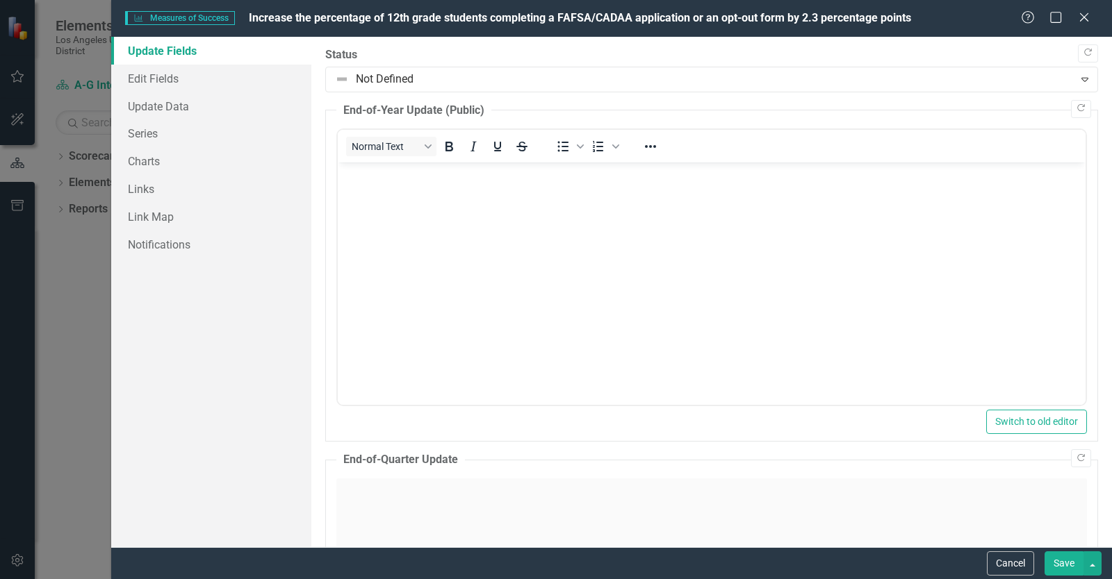
scroll to position [0, 0]
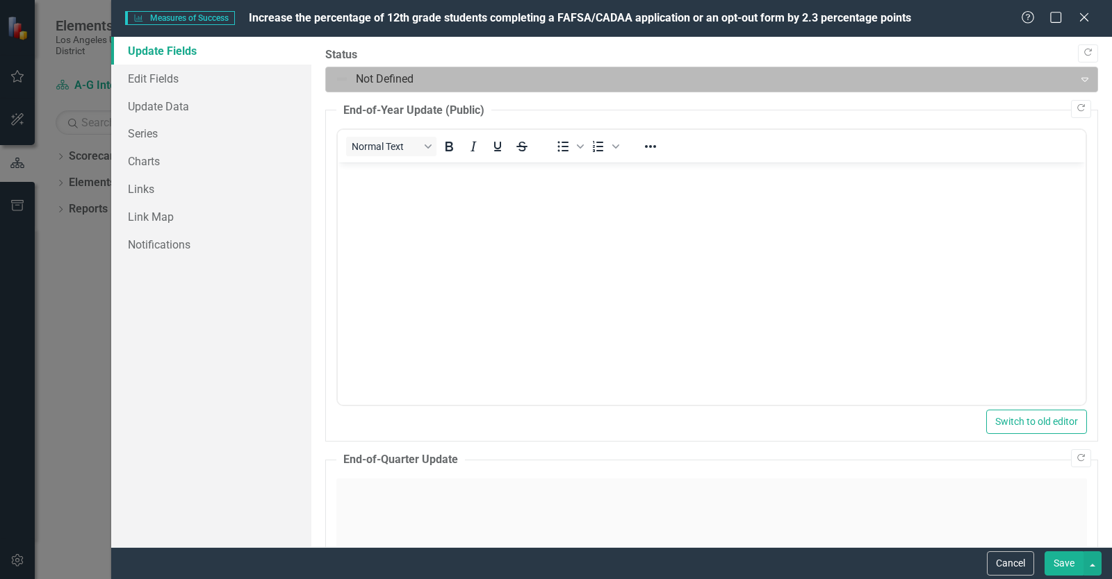
click at [649, 82] on div at bounding box center [700, 79] width 730 height 19
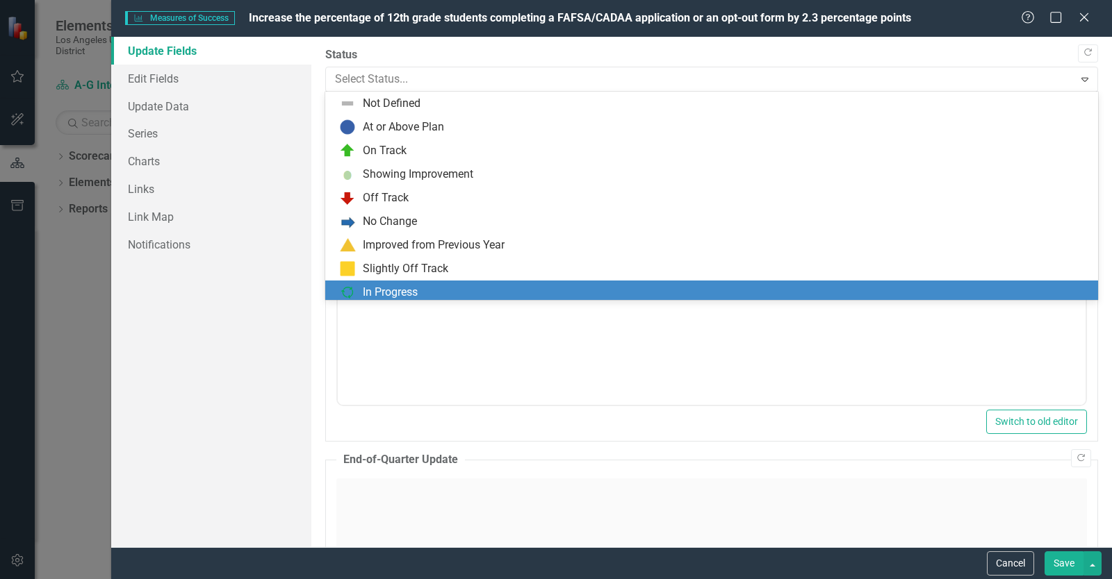
click at [575, 290] on div "In Progress" at bounding box center [714, 292] width 750 height 17
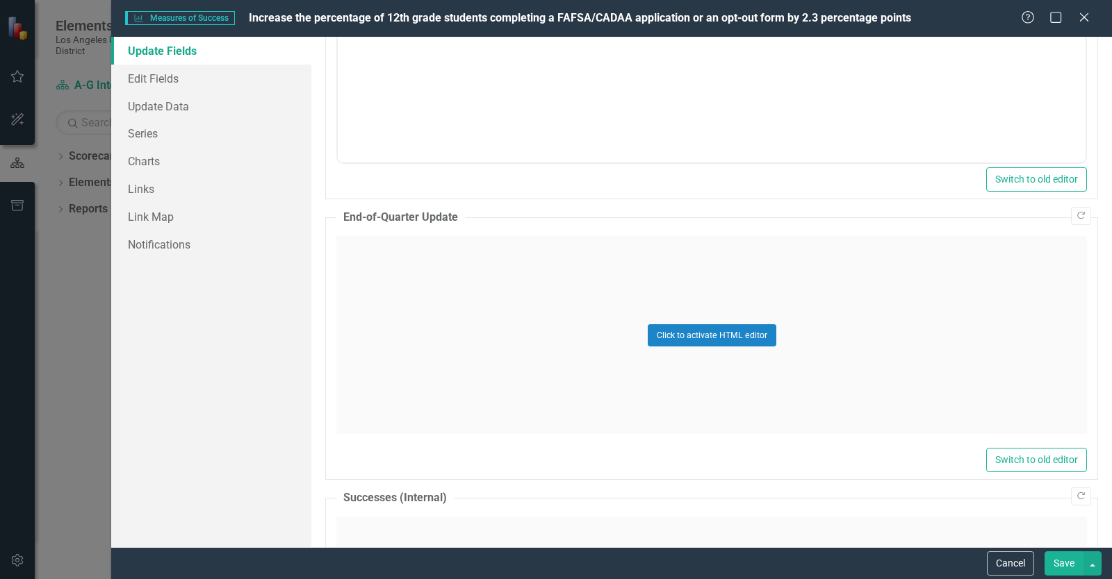
scroll to position [243, 0]
click at [549, 287] on div "Click to activate HTML editor" at bounding box center [711, 335] width 750 height 198
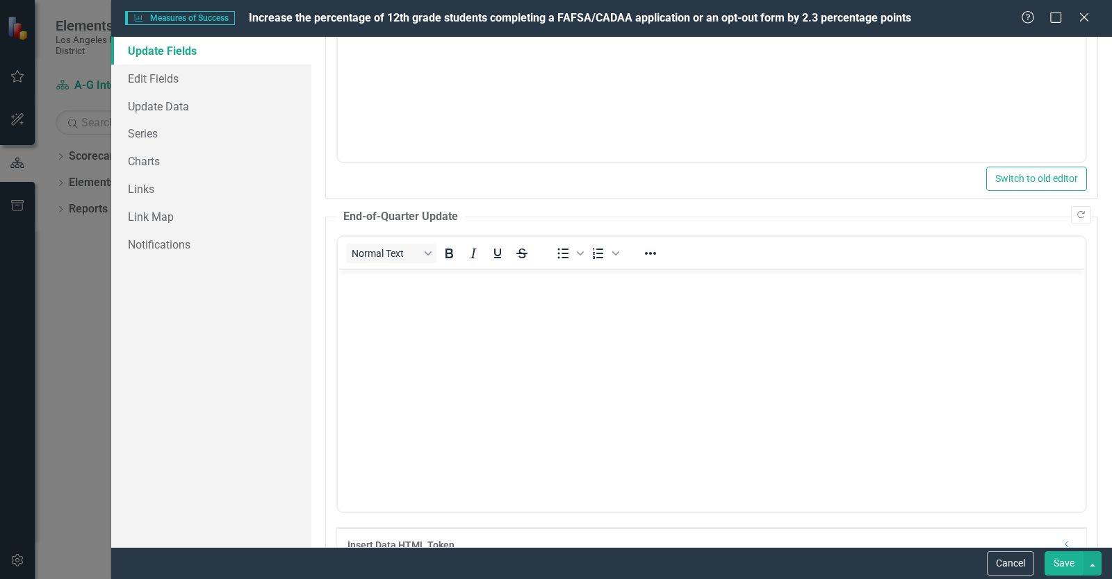
scroll to position [0, 0]
click at [529, 295] on body "Rich Text Area. Press ALT-0 for help." at bounding box center [712, 374] width 748 height 208
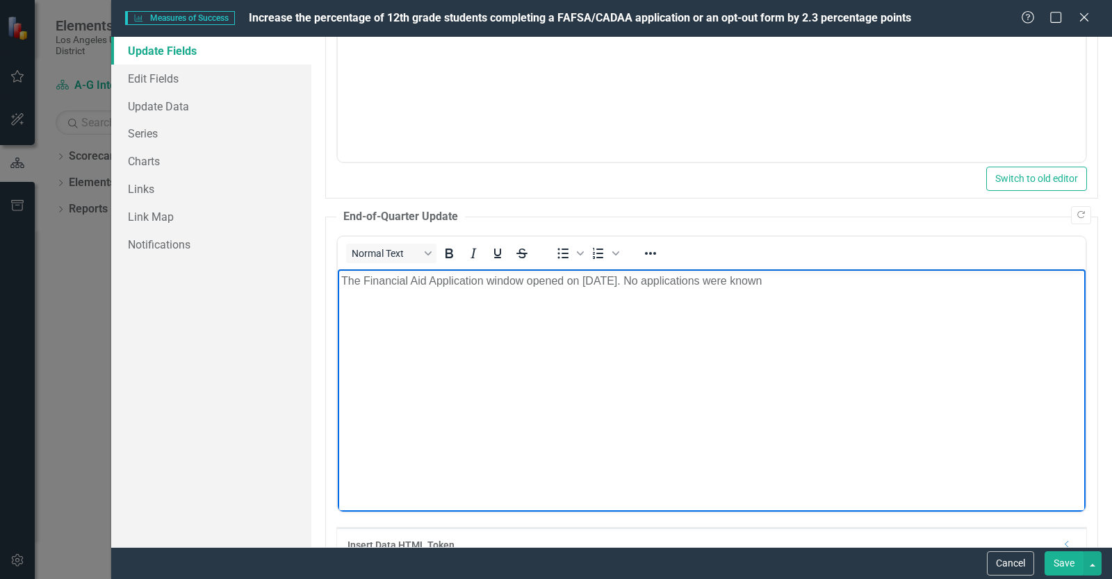
click at [748, 291] on body "The Financial Aid Application window opened on [DATE]. No applications were kno…" at bounding box center [712, 374] width 748 height 208
click at [767, 313] on body "The Financial Aid Application window opened on [DATE]. No applications (such as…" at bounding box center [712, 374] width 748 height 208
click at [824, 287] on p "The Financial Aid Application window opened on [DATE]. No applications (such as…" at bounding box center [711, 281] width 741 height 17
click at [830, 281] on p "The Financial Aid Application window opened on [DATE]. No applications (such as…" at bounding box center [711, 281] width 741 height 17
click at [971, 282] on p "The Financial Aid Application window opened on [DATE]. No applications (such as…" at bounding box center [711, 281] width 741 height 17
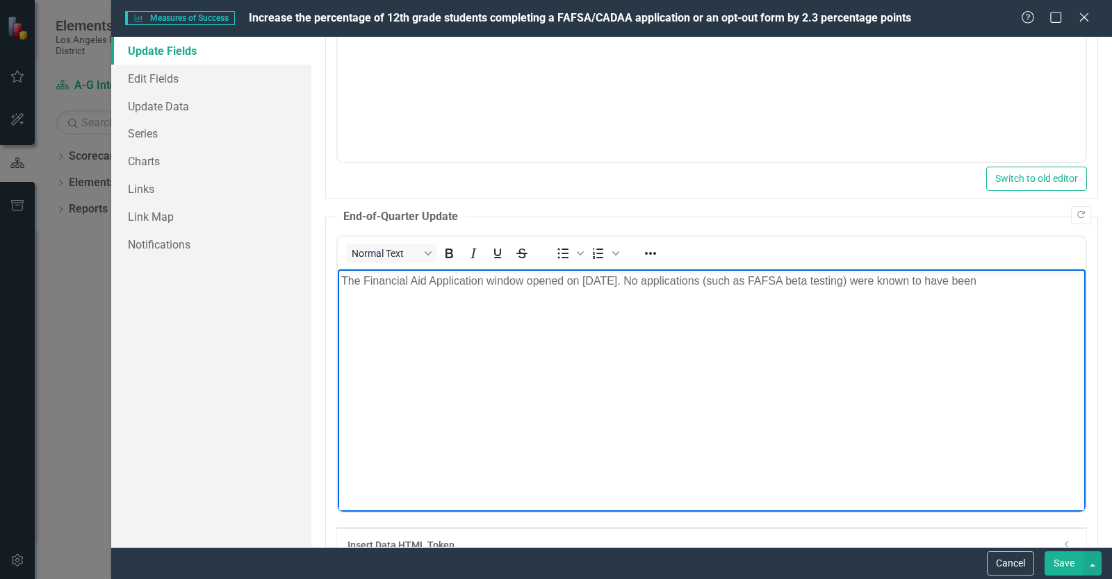
click at [971, 282] on p "The Financial Aid Application window opened on [DATE]. No applications (such as…" at bounding box center [711, 281] width 741 height 17
click at [1039, 287] on p "The Financial Aid Application window opened on [DATE]. No applications (such as…" at bounding box center [711, 281] width 741 height 17
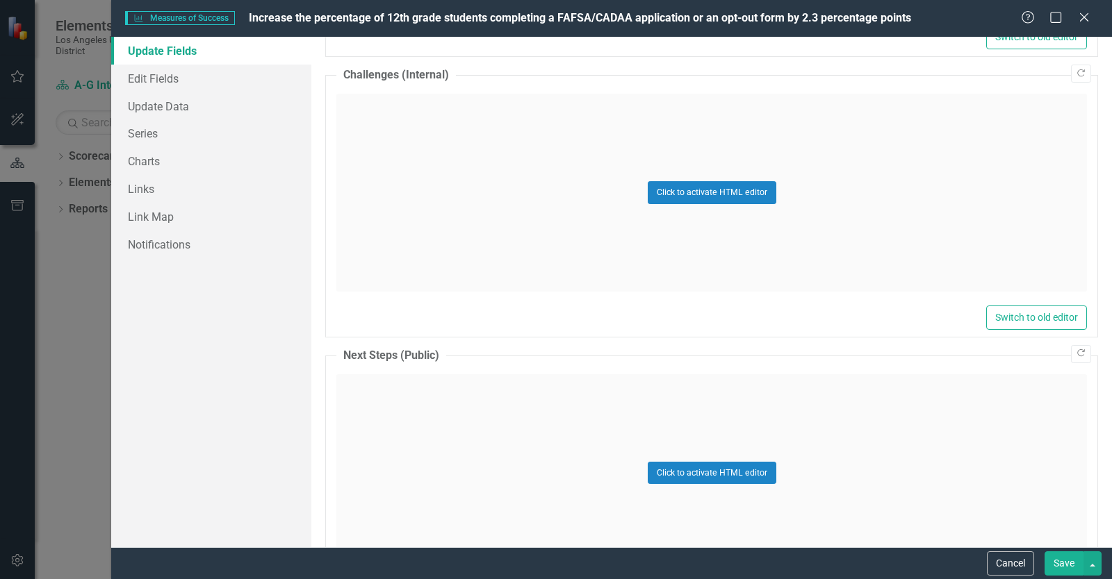
scroll to position [945, 0]
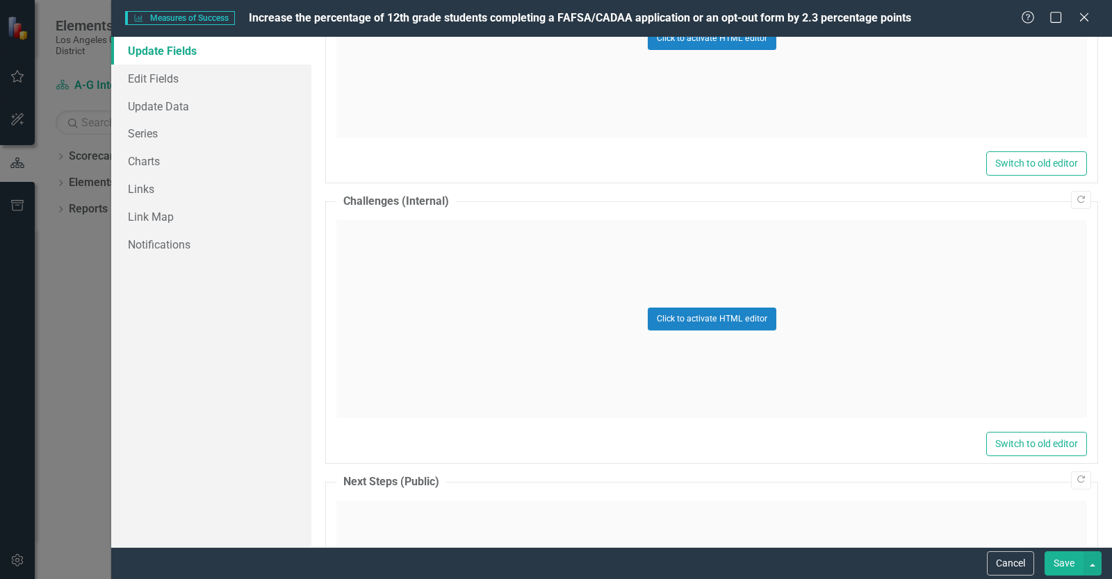
click at [498, 267] on div "Click to activate HTML editor" at bounding box center [711, 319] width 750 height 198
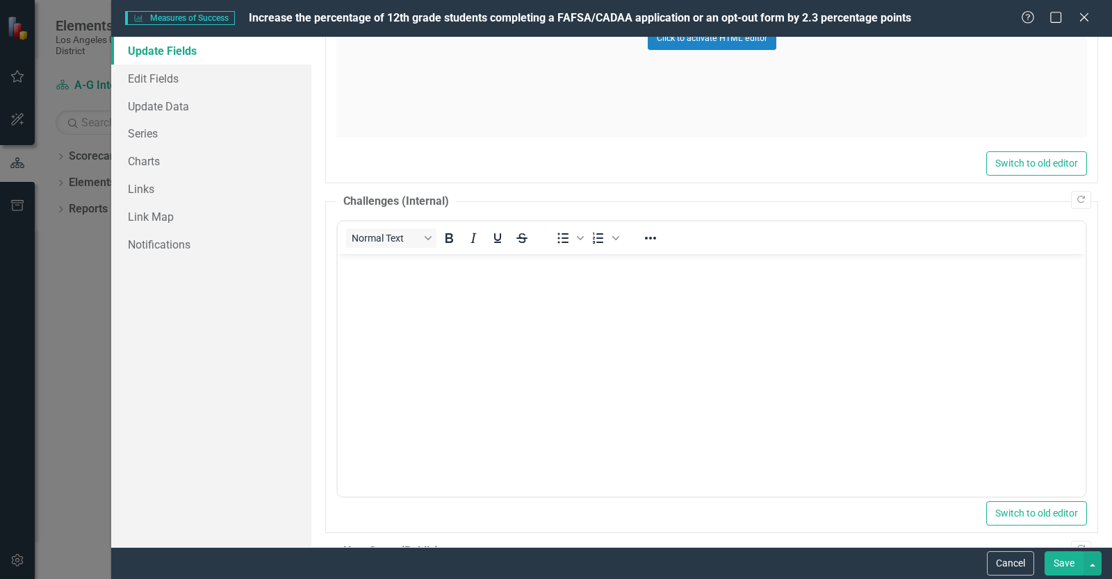
scroll to position [946, 0]
click at [420, 274] on body "Rich Text Area. Press ALT-0 for help." at bounding box center [712, 357] width 748 height 208
click at [1063, 568] on button "Save" at bounding box center [1063, 564] width 39 height 24
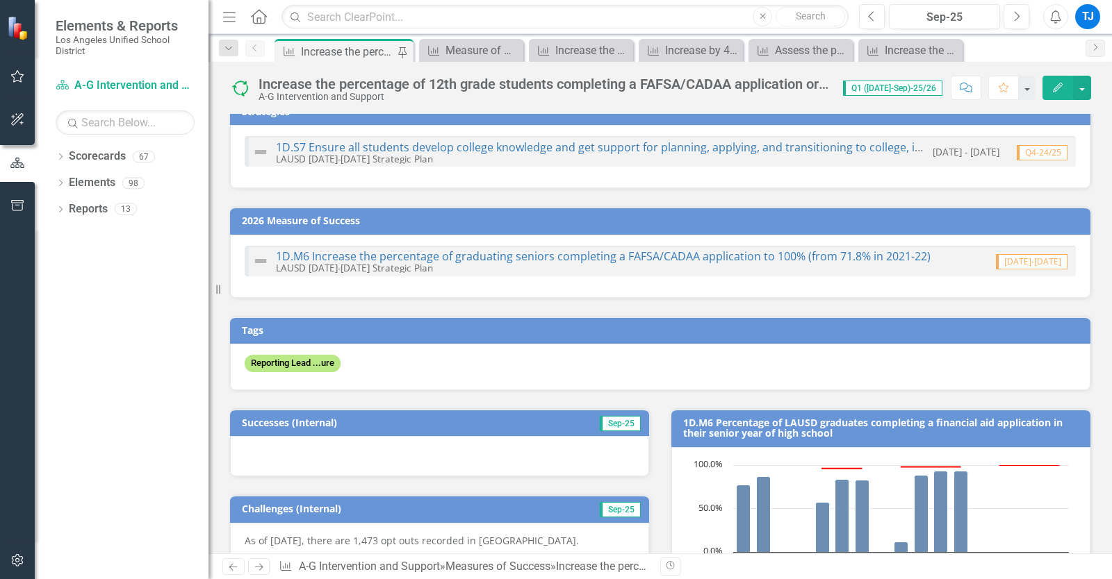
scroll to position [0, 0]
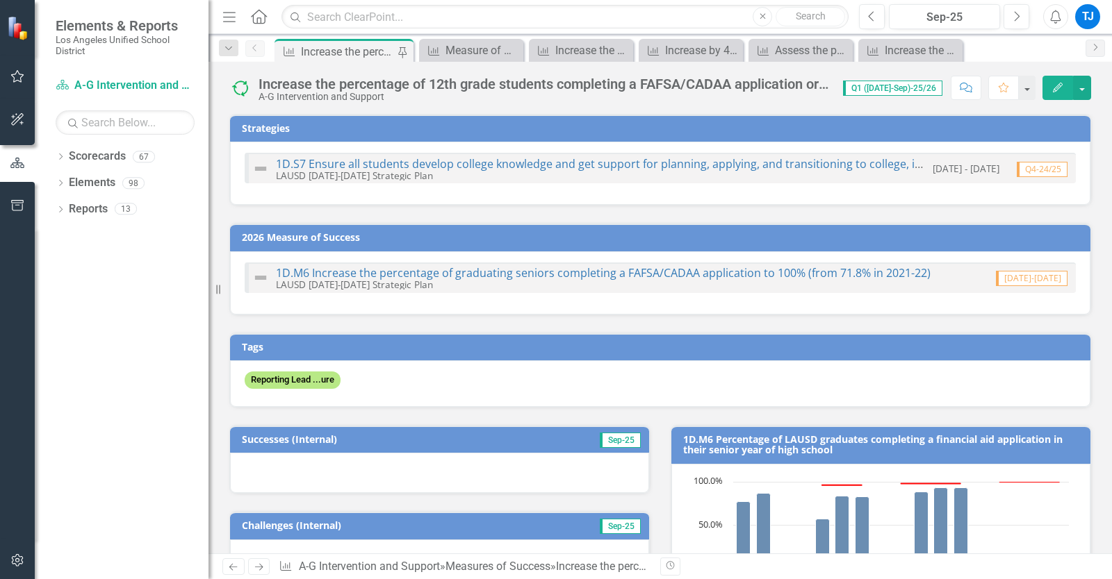
click at [1053, 94] on button "Edit" at bounding box center [1057, 88] width 31 height 24
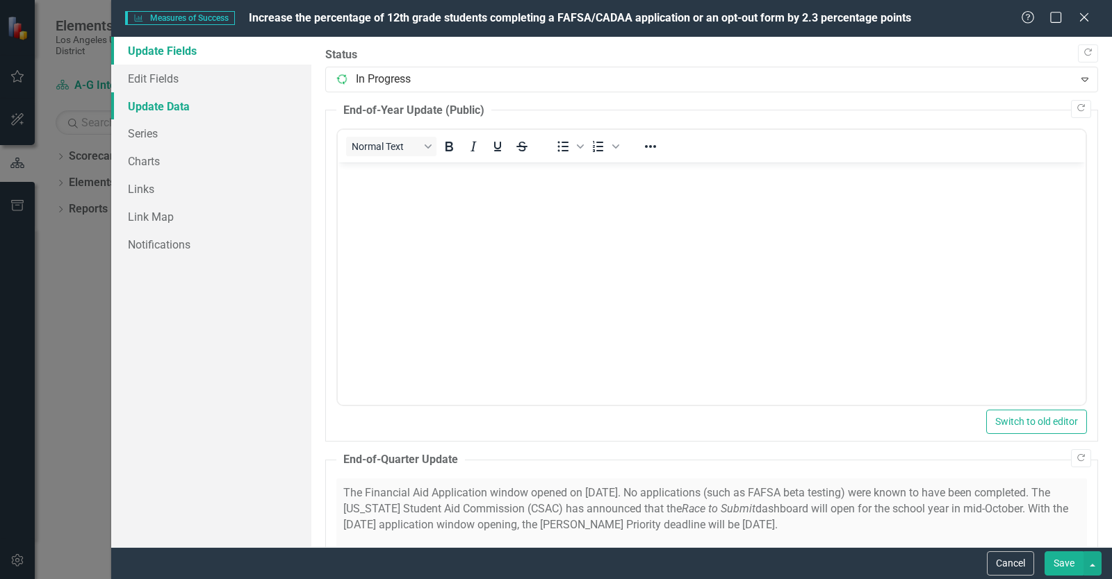
click at [195, 107] on link "Update Data" at bounding box center [211, 106] width 200 height 28
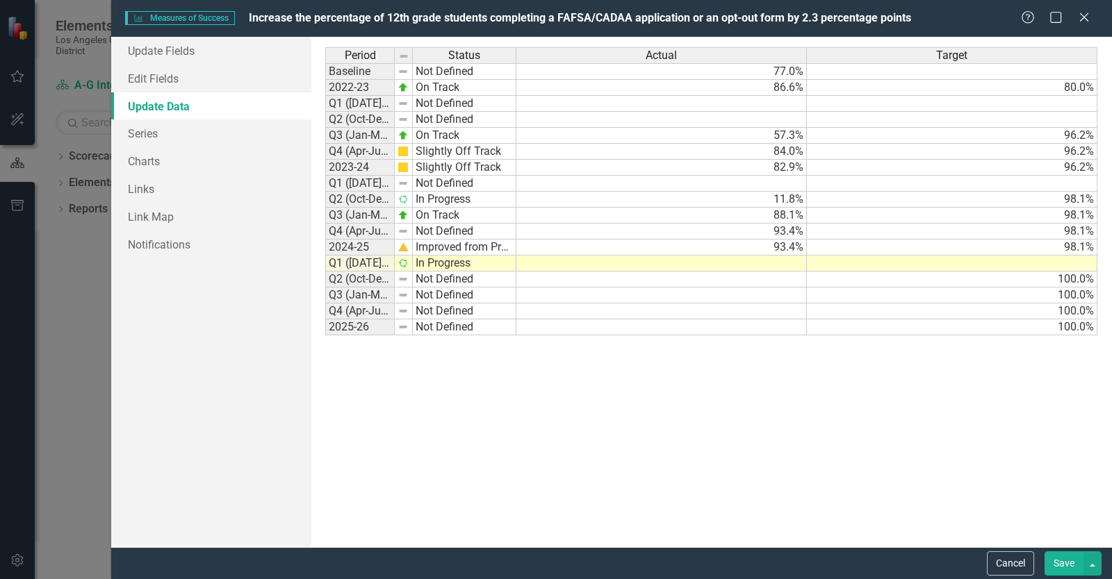
click at [1068, 566] on button "Save" at bounding box center [1063, 564] width 39 height 24
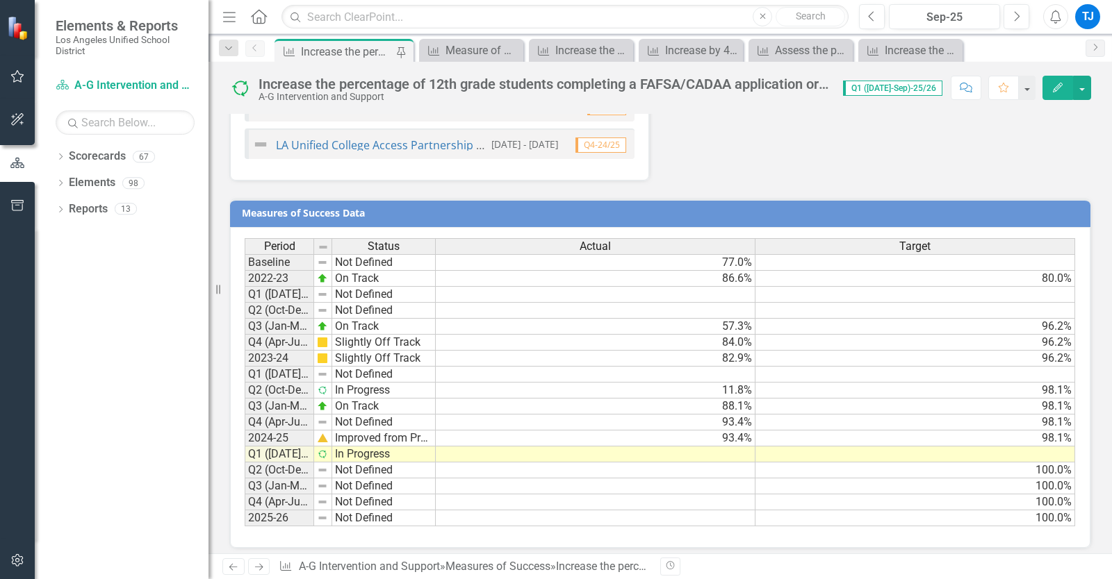
scroll to position [1741, 0]
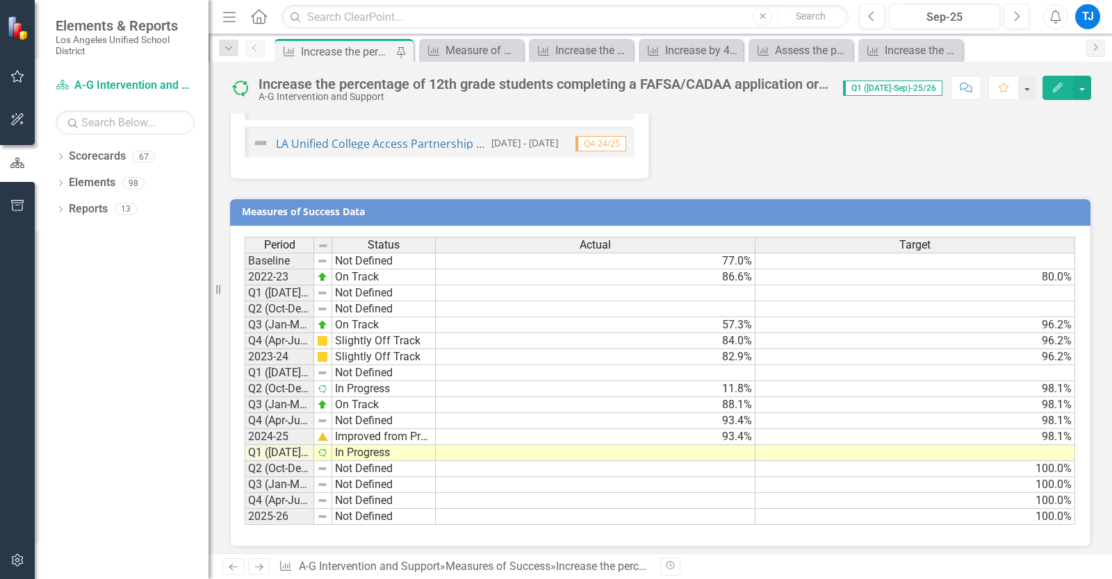
click at [259, 572] on link "Next" at bounding box center [259, 567] width 22 height 17
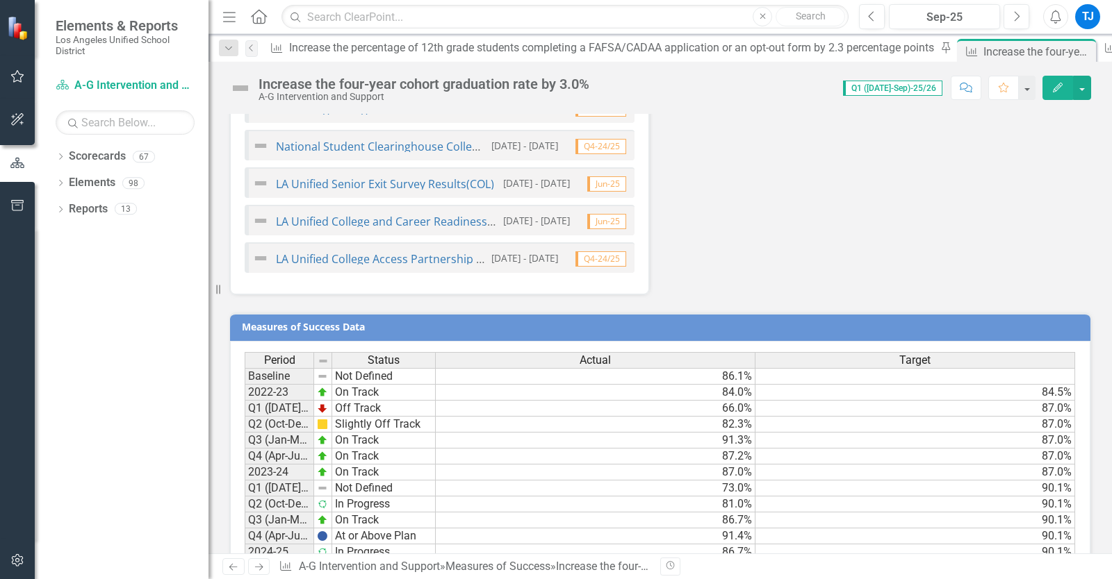
scroll to position [1741, 0]
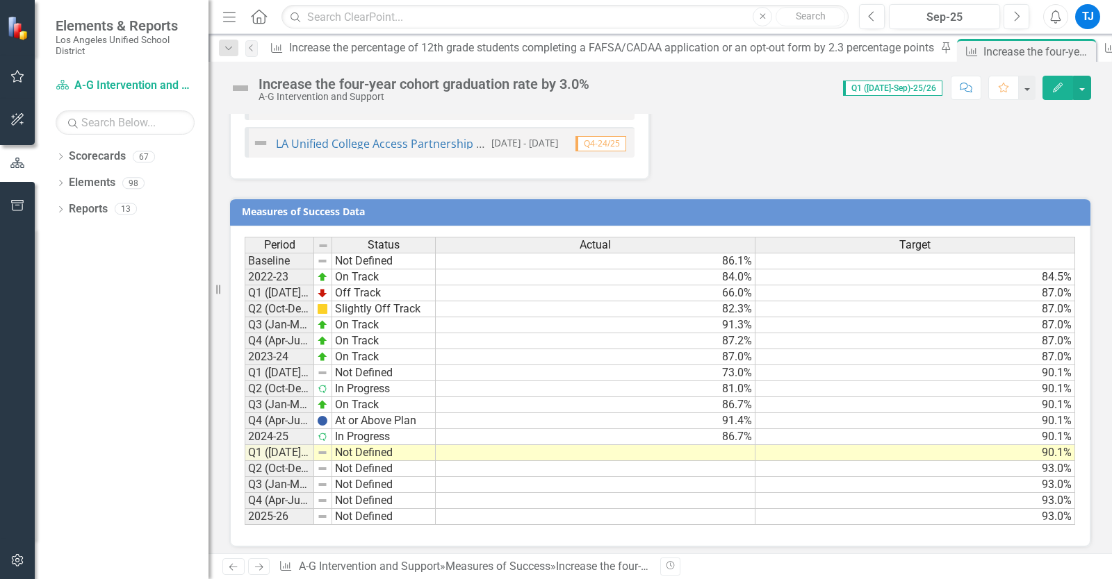
click at [263, 568] on icon "Next" at bounding box center [259, 567] width 12 height 9
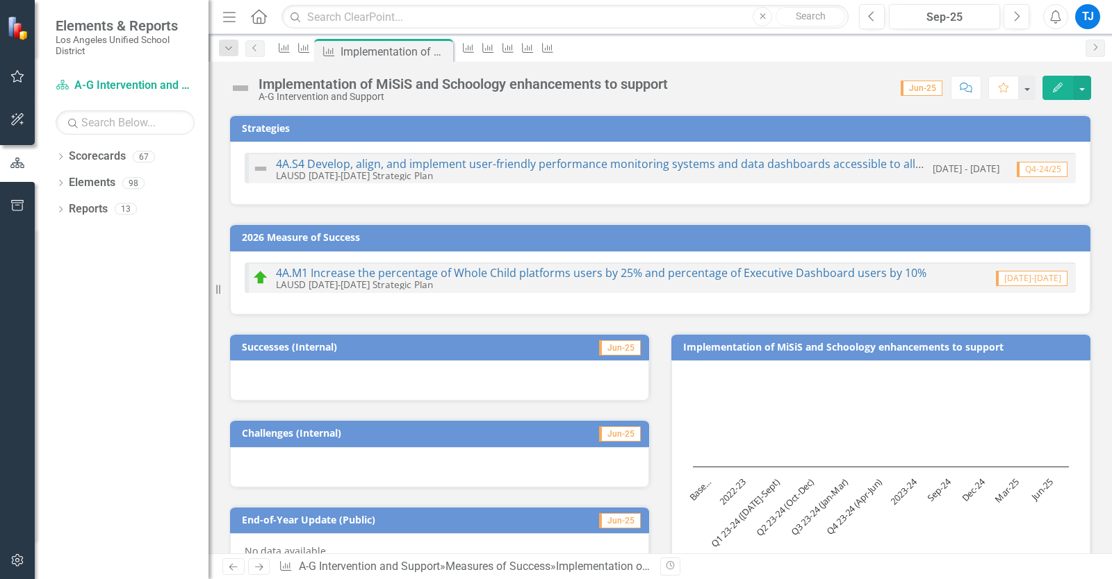
scroll to position [199, 0]
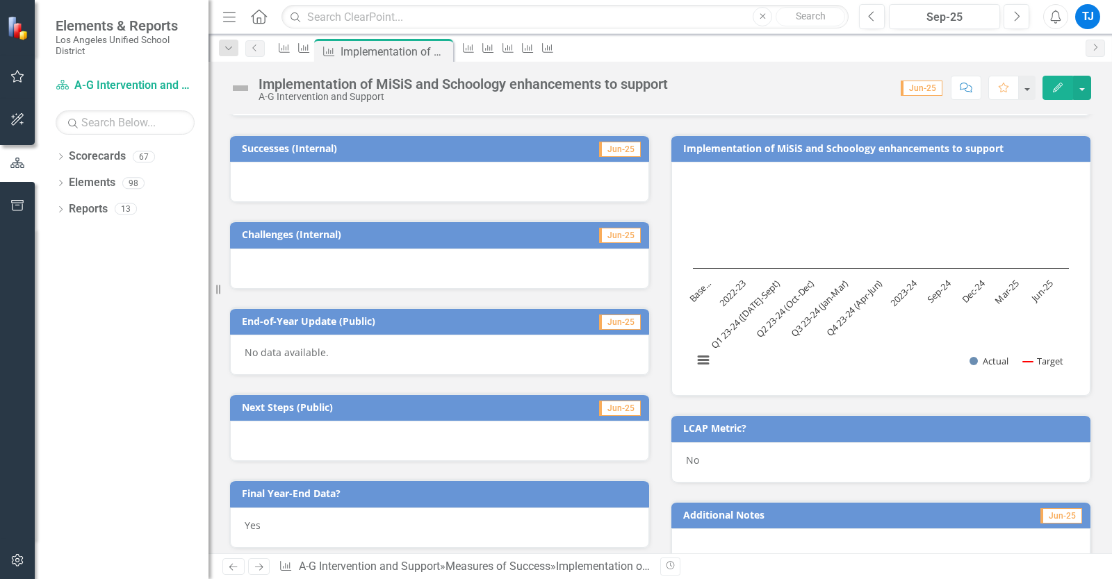
click at [263, 566] on icon "Next" at bounding box center [259, 567] width 12 height 9
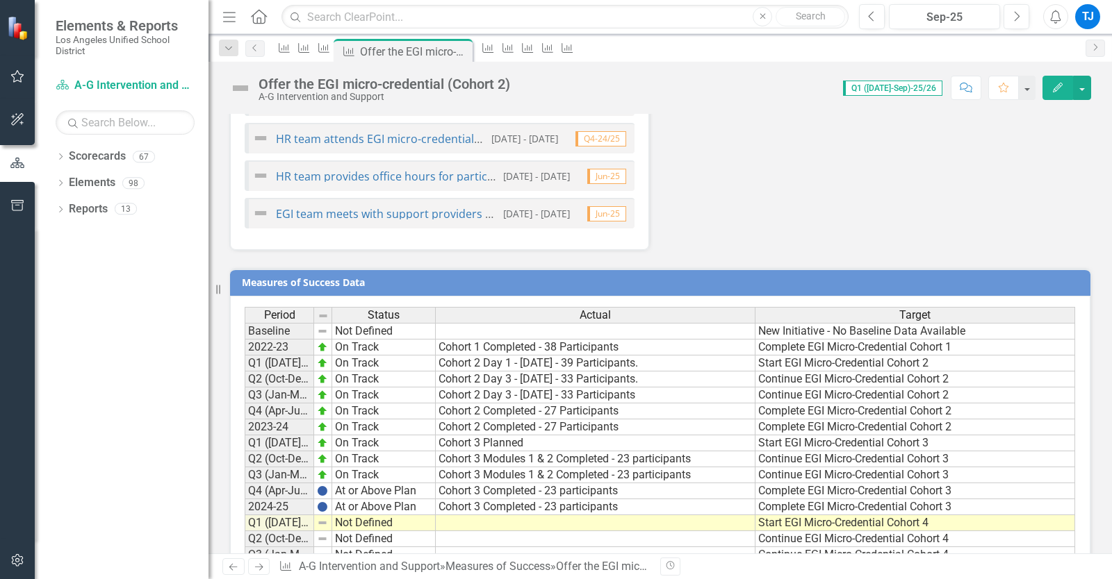
scroll to position [1060, 0]
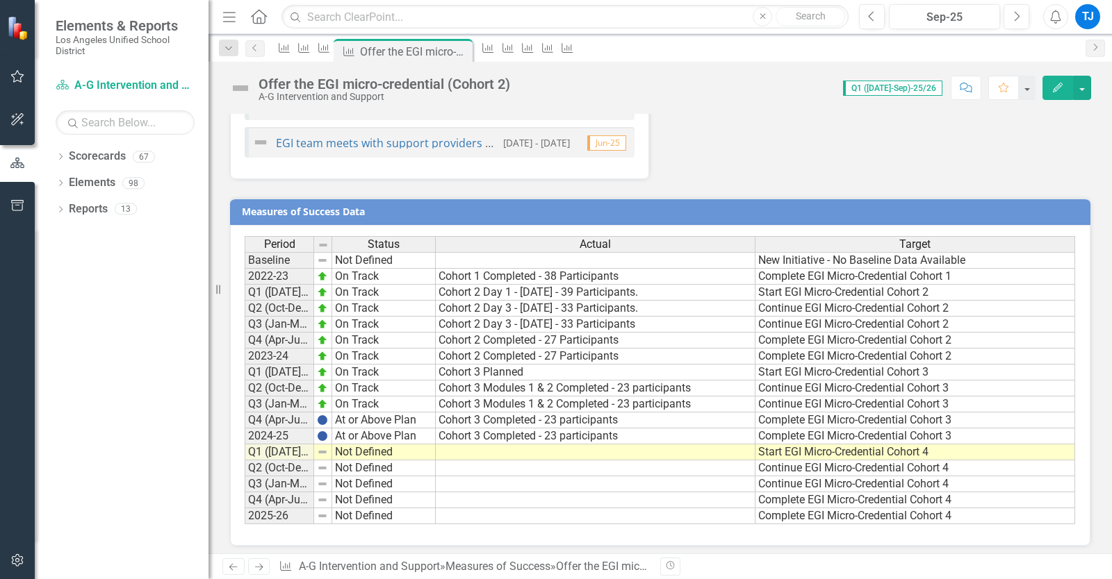
click at [261, 573] on link "Next" at bounding box center [259, 567] width 22 height 17
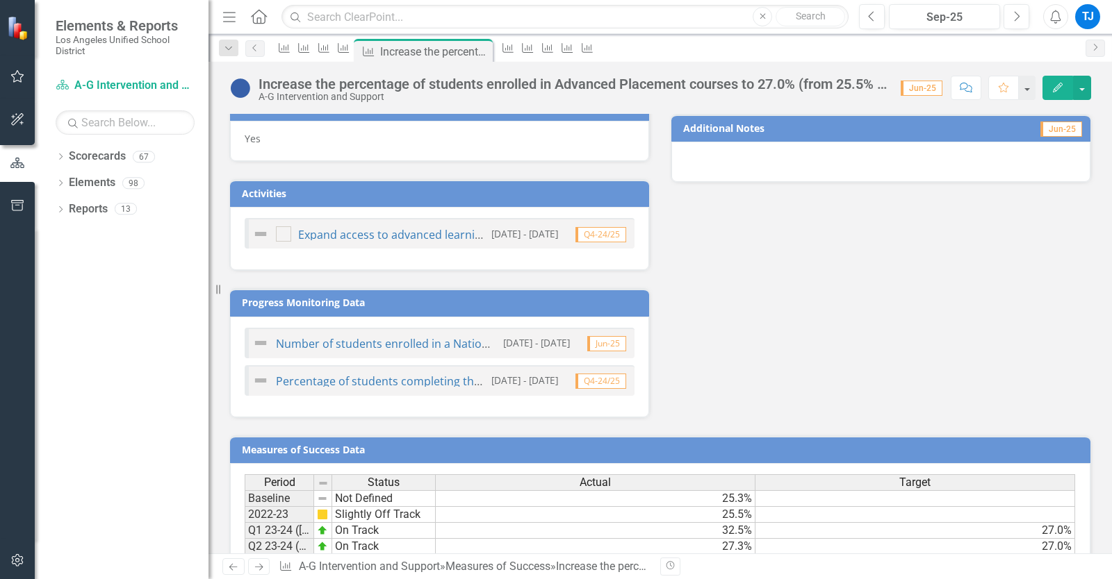
scroll to position [729, 0]
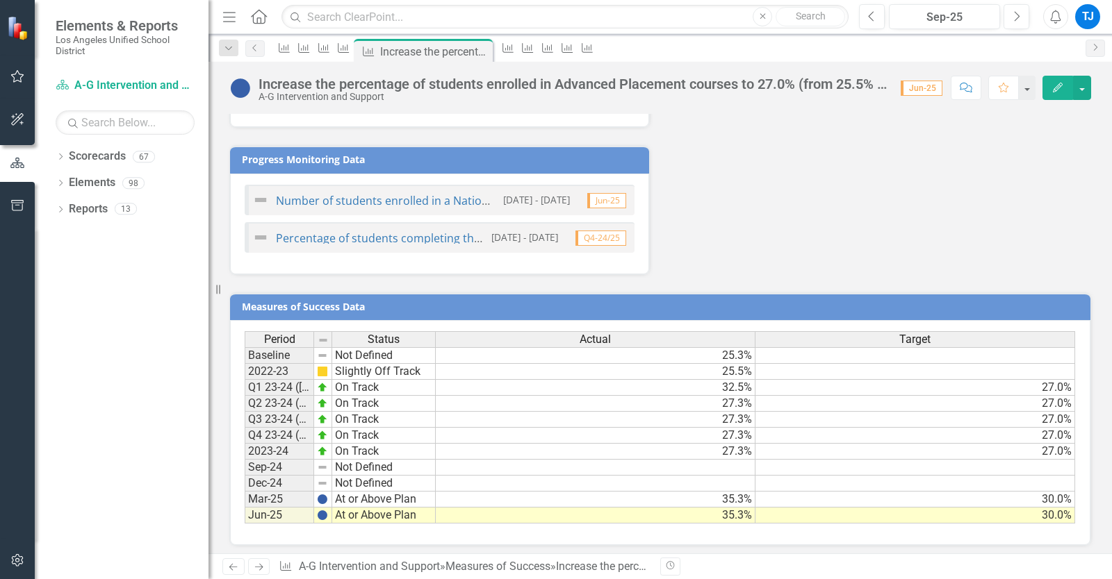
click at [261, 566] on icon "Next" at bounding box center [259, 567] width 12 height 9
